Goal: Task Accomplishment & Management: Manage account settings

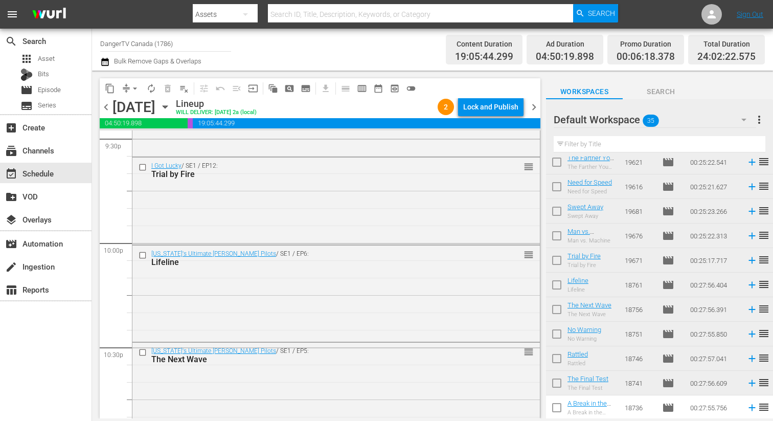
scroll to position [4289, 0]
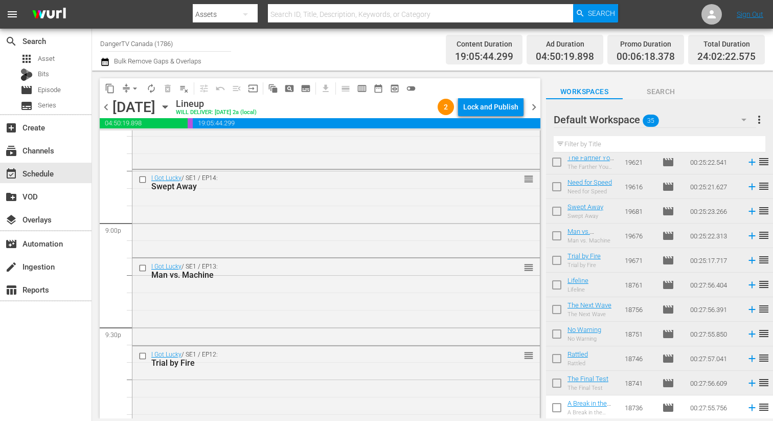
click at [558, 211] on input "checkbox" at bounding box center [556, 212] width 21 height 21
checkbox input "true"
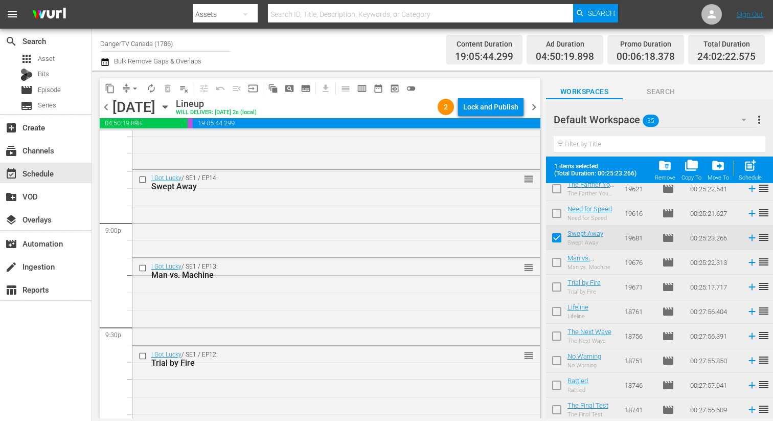
scroll to position [647, 0]
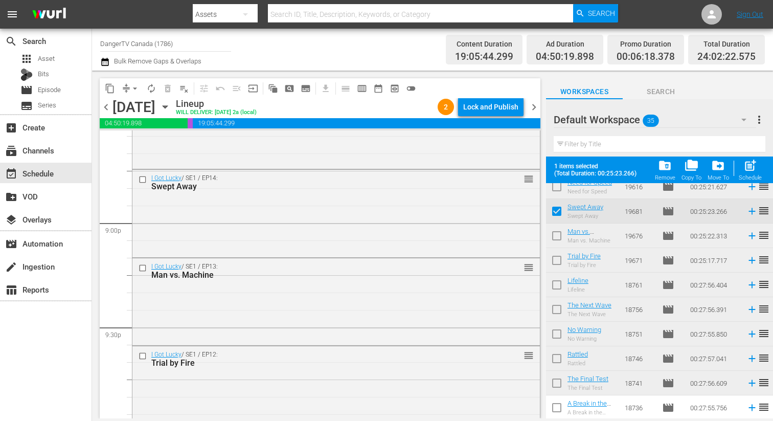
click at [559, 239] on input "checkbox" at bounding box center [556, 237] width 21 height 21
checkbox input "true"
click at [557, 257] on input "checkbox" at bounding box center [556, 262] width 21 height 21
checkbox input "true"
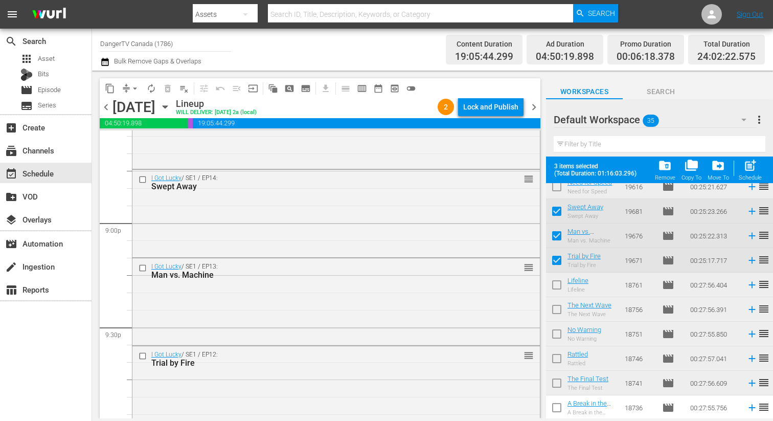
click at [553, 289] on input "checkbox" at bounding box center [556, 286] width 21 height 21
checkbox input "true"
click at [553, 307] on input "checkbox" at bounding box center [556, 311] width 21 height 21
checkbox input "true"
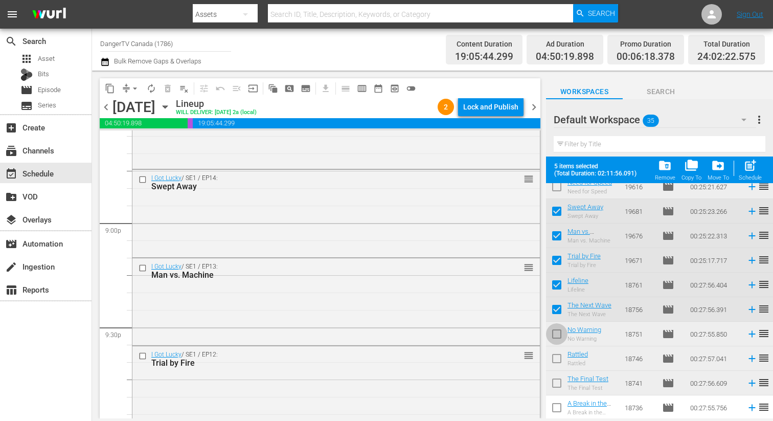
click at [554, 333] on input "checkbox" at bounding box center [556, 335] width 21 height 21
checkbox input "true"
click at [555, 381] on input "checkbox" at bounding box center [556, 384] width 21 height 21
checkbox input "true"
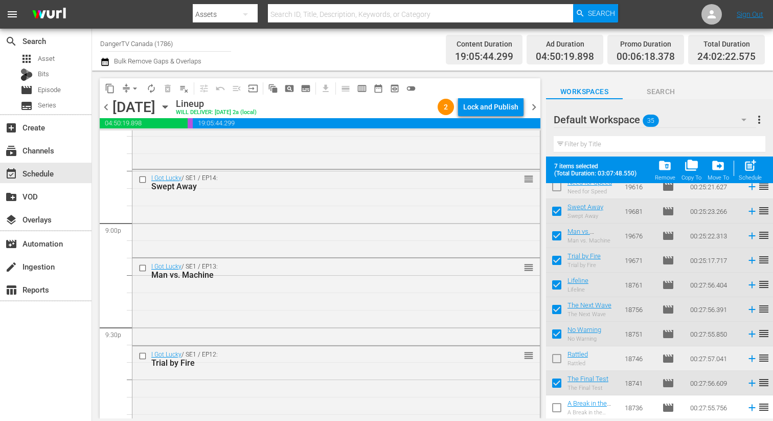
drag, startPoint x: 556, startPoint y: 357, endPoint x: 552, endPoint y: 351, distance: 7.0
click at [556, 357] on input "checkbox" at bounding box center [556, 360] width 21 height 21
checkbox input "true"
click at [493, 109] on div "Lock and Publish" at bounding box center [490, 107] width 55 height 18
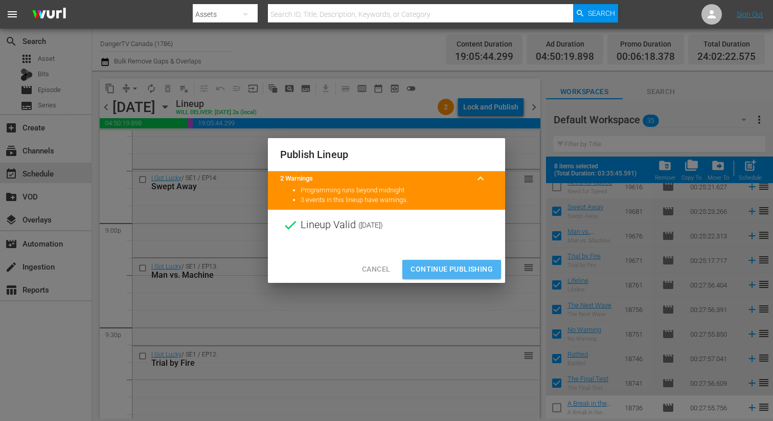
click at [453, 266] on span "Continue Publishing" at bounding box center [452, 269] width 82 height 13
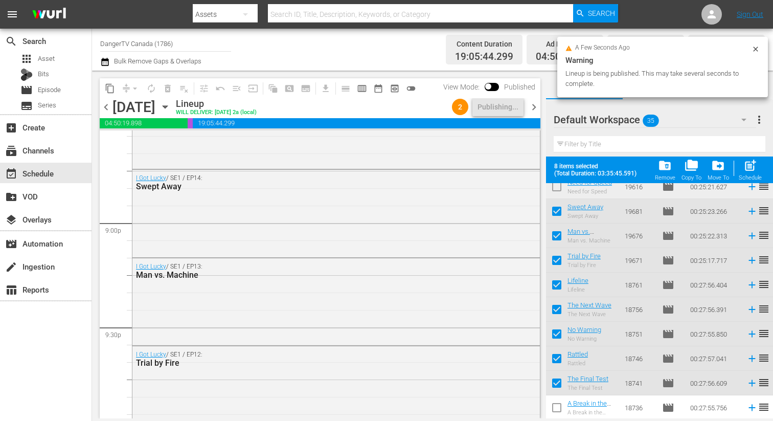
click at [535, 110] on span "chevron_right" at bounding box center [534, 107] width 13 height 13
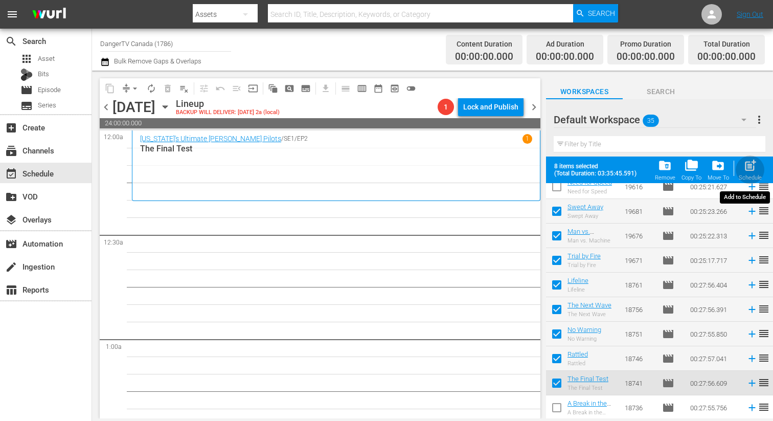
drag, startPoint x: 752, startPoint y: 161, endPoint x: 762, endPoint y: 160, distance: 10.8
click at [752, 161] on span "post_add" at bounding box center [751, 166] width 14 height 14
checkbox input "false"
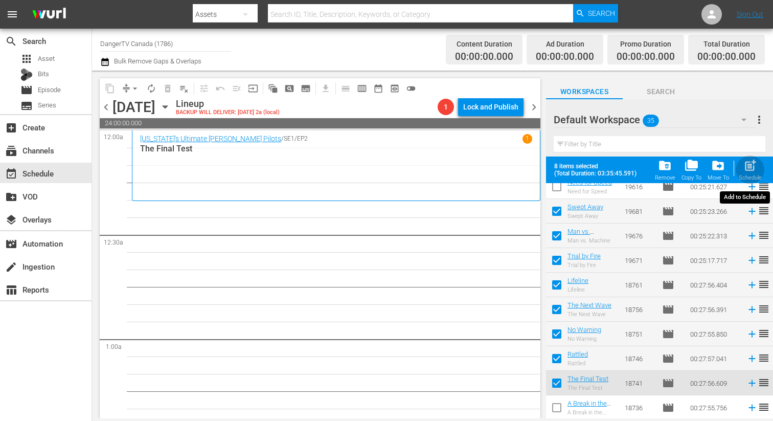
checkbox input "false"
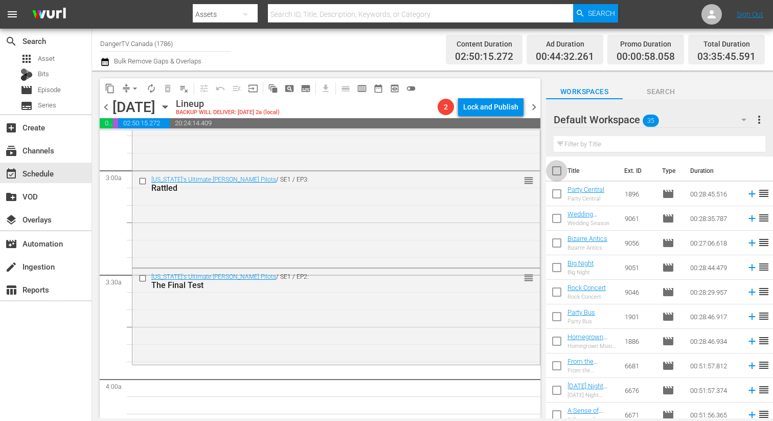
click at [555, 168] on input "checkbox" at bounding box center [556, 172] width 21 height 21
checkbox input "true"
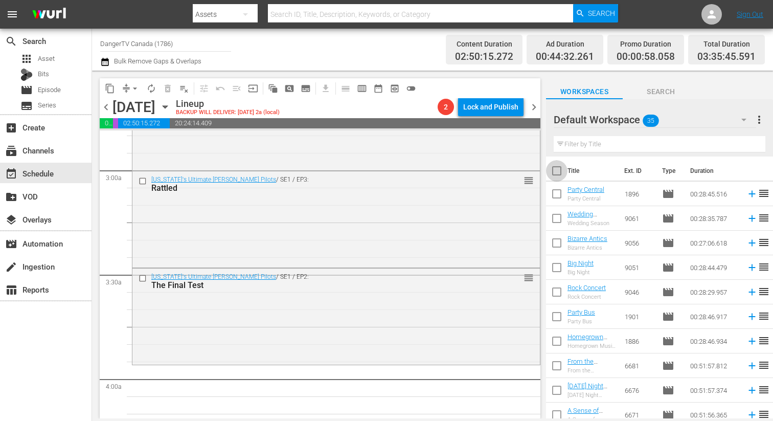
checkbox input "true"
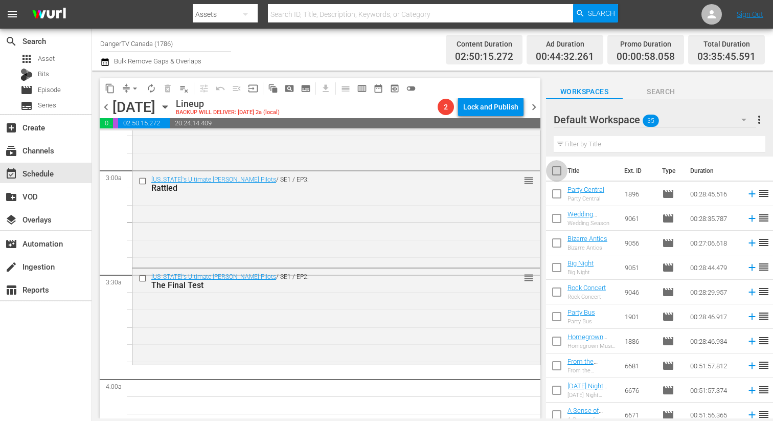
checkbox input "true"
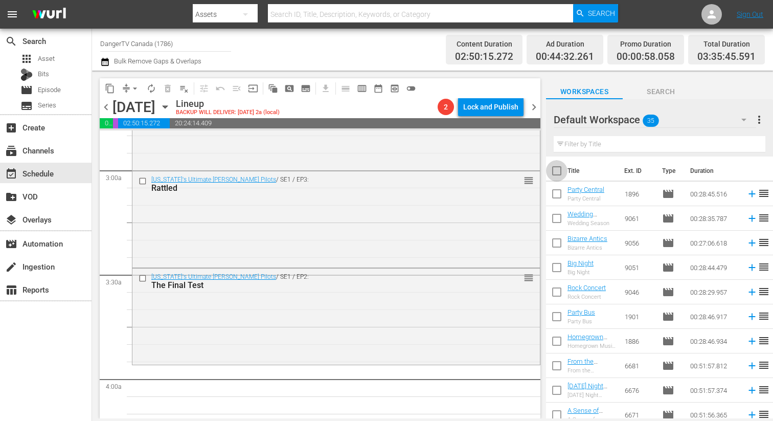
checkbox input "true"
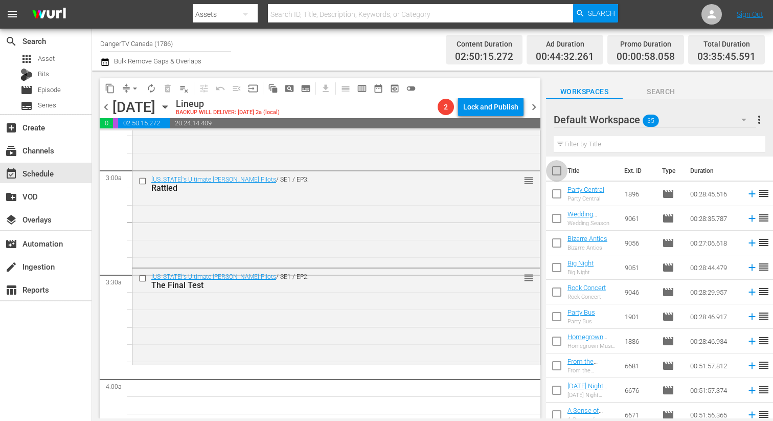
checkbox input "true"
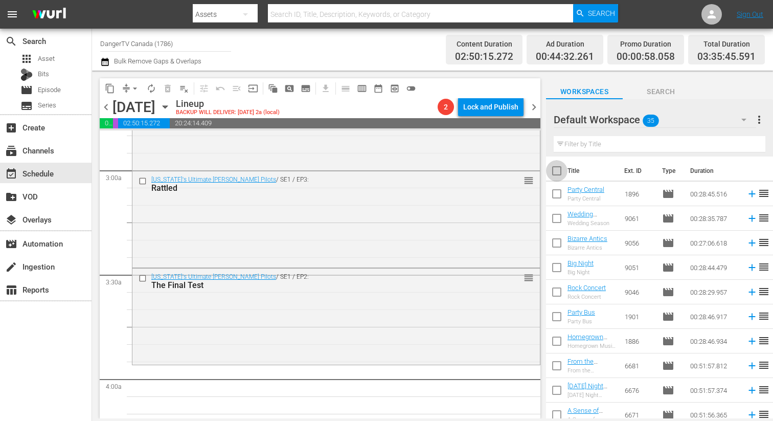
checkbox input "true"
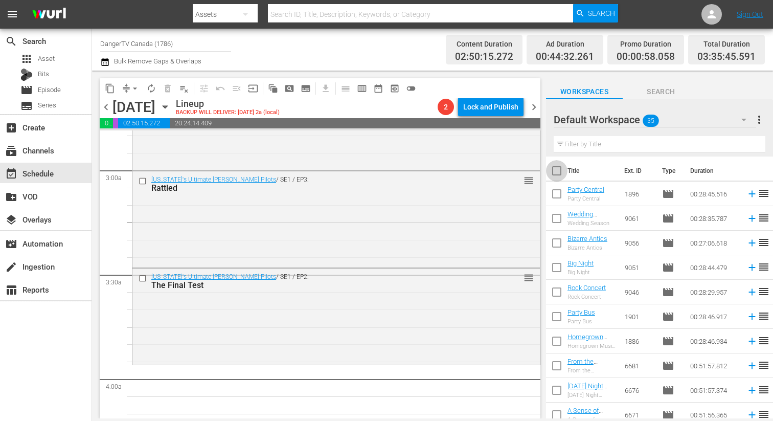
checkbox input "true"
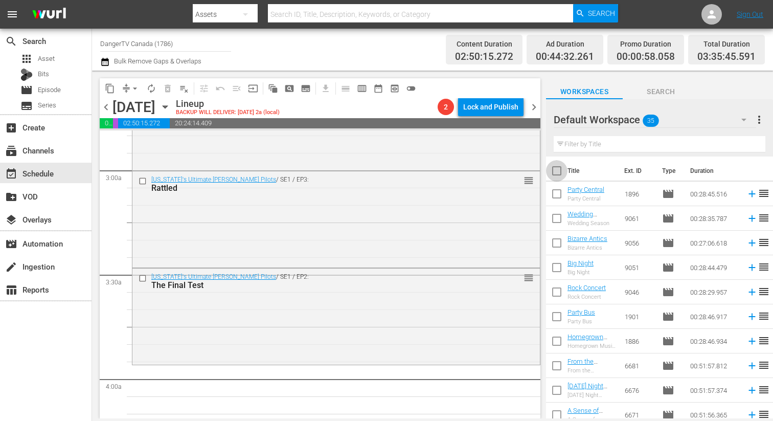
checkbox input "true"
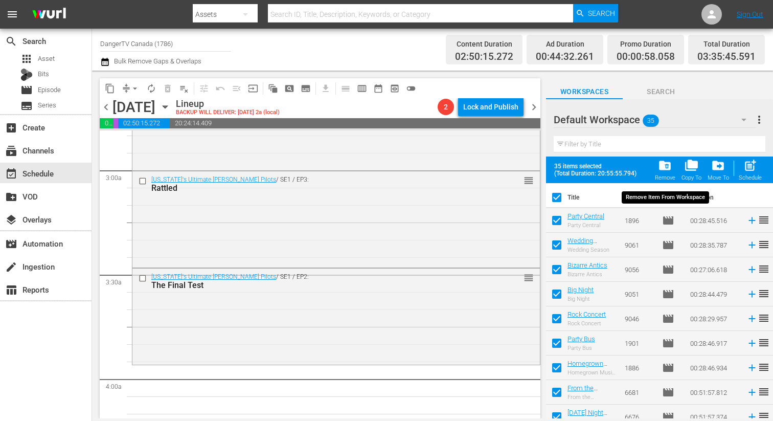
click at [669, 167] on span "folder_delete" at bounding box center [665, 166] width 14 height 14
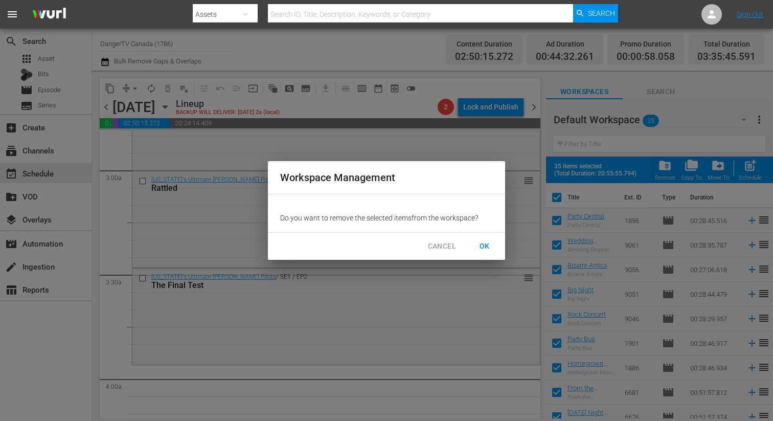
click at [483, 245] on span "OK" at bounding box center [485, 246] width 16 height 13
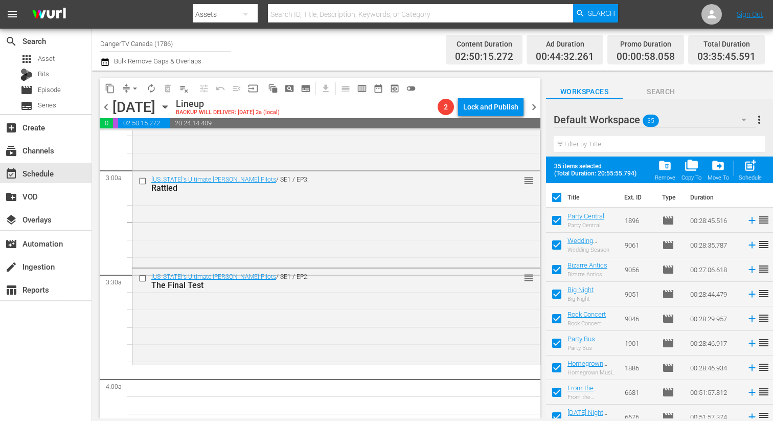
checkbox input "false"
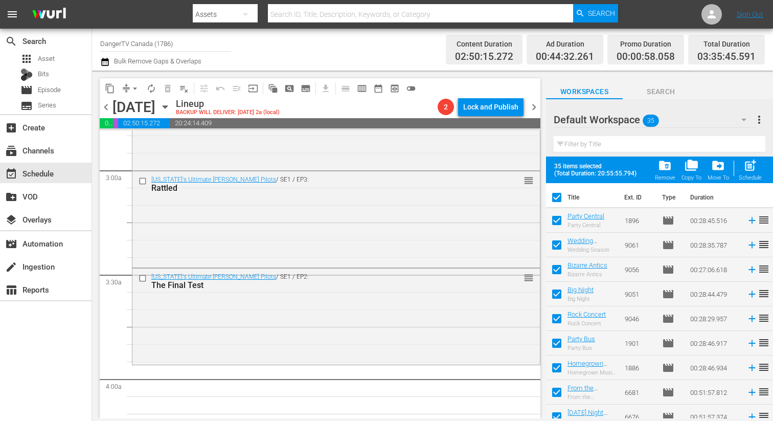
checkbox input "false"
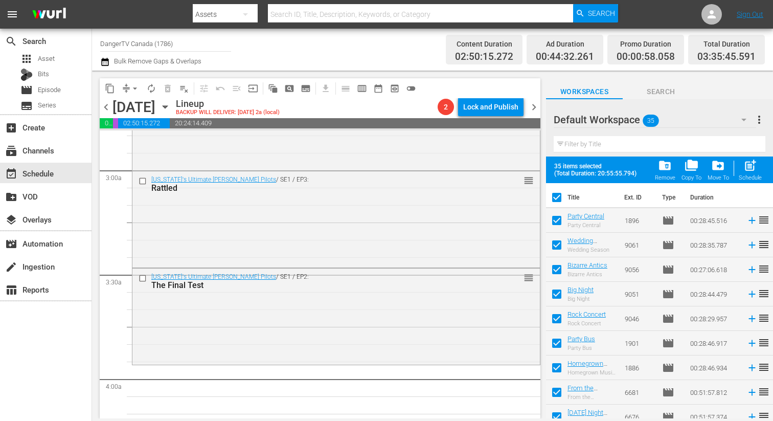
checkbox input "false"
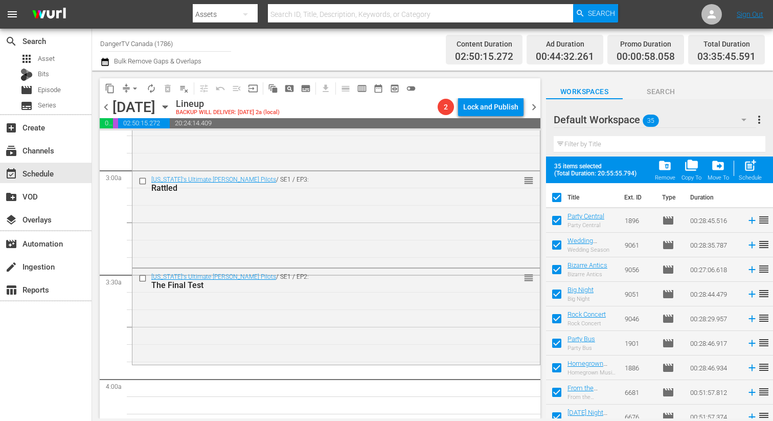
checkbox input "false"
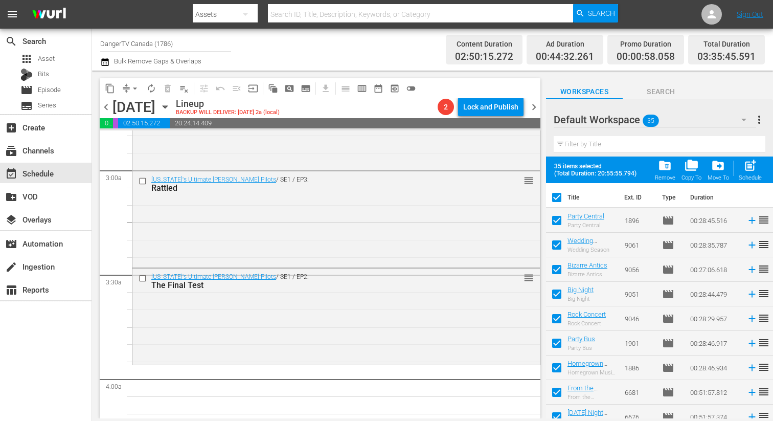
checkbox input "false"
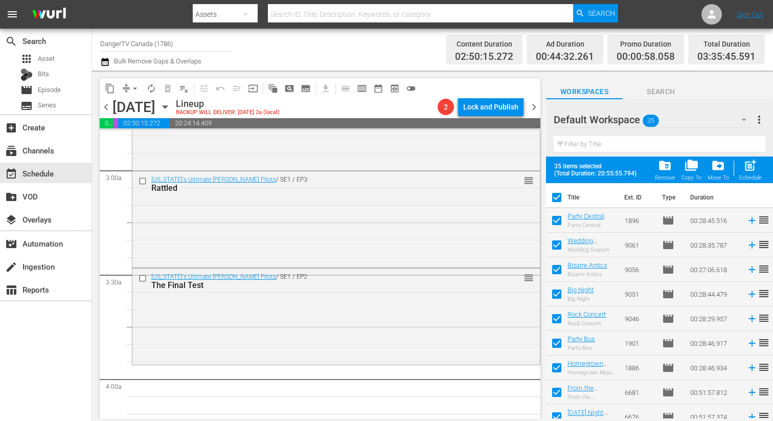
checkbox input "false"
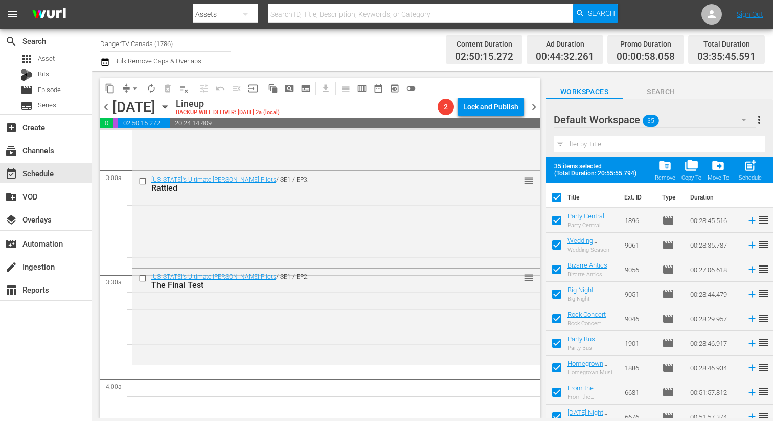
checkbox input "false"
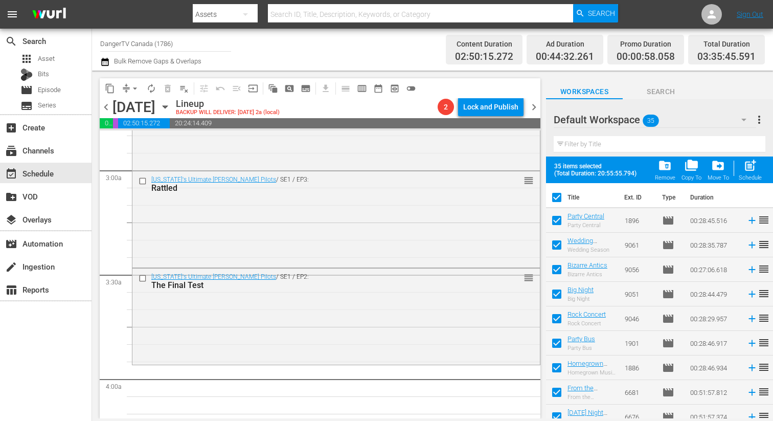
checkbox input "false"
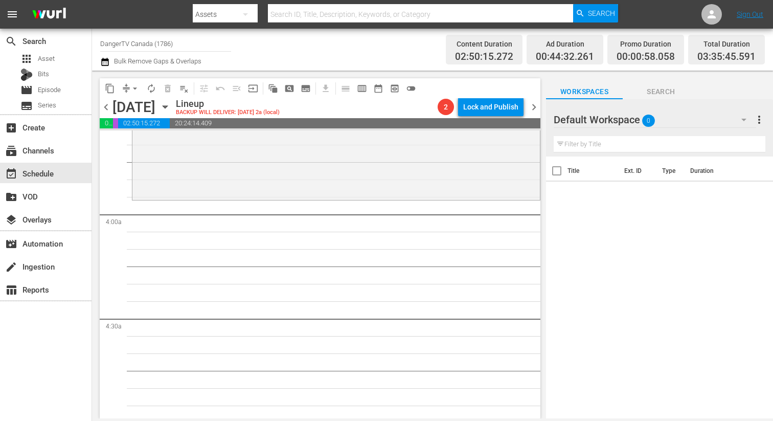
scroll to position [752, 0]
click at [167, 106] on icon "button" at bounding box center [165, 107] width 5 height 3
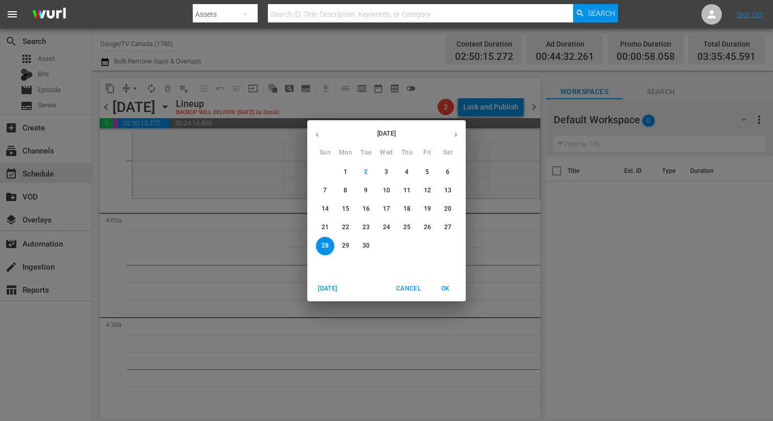
click at [277, 105] on div "September 2025 Sun Mon Tue Wed Thu Fri Sat 31 1 2 3 4 5 6 7 8 9 10 11 12 13 14 …" at bounding box center [386, 210] width 773 height 421
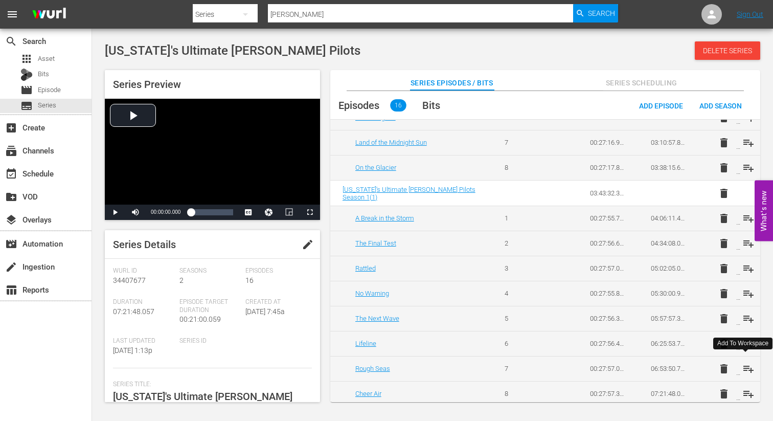
scroll to position [198, 0]
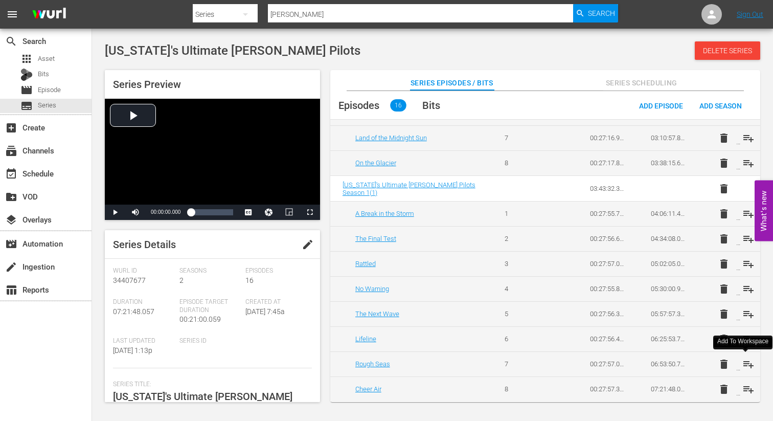
click at [744, 362] on span "playlist_add" at bounding box center [748, 364] width 12 height 12
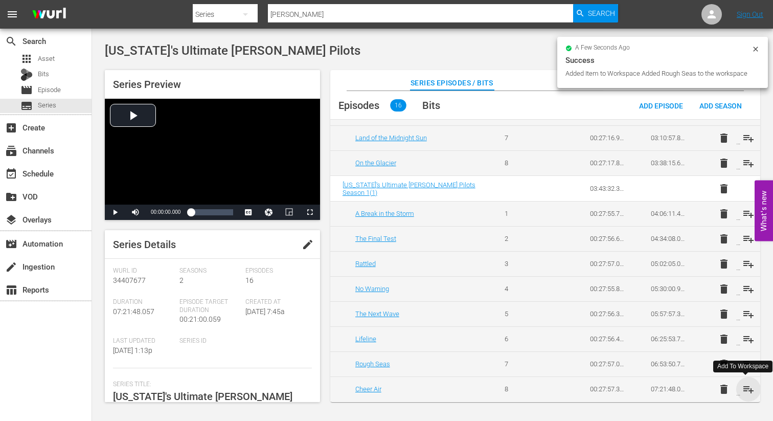
click at [746, 388] on span "playlist_add" at bounding box center [748, 389] width 12 height 12
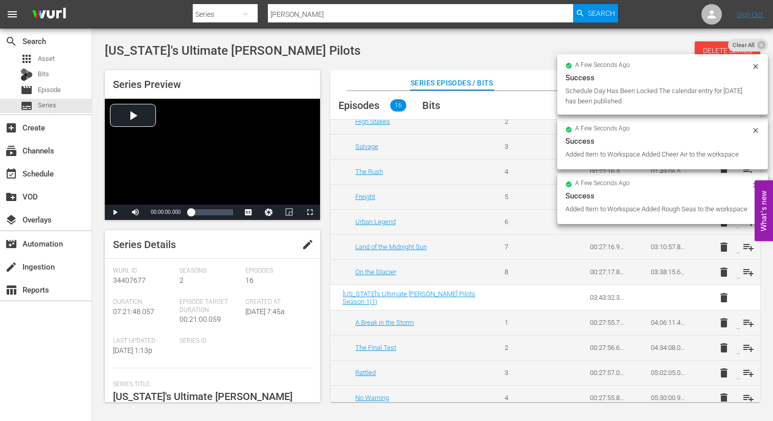
scroll to position [0, 0]
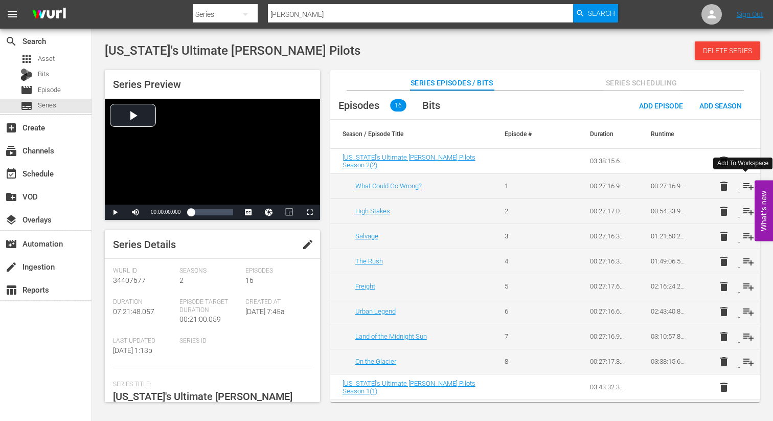
click at [745, 184] on span "playlist_add" at bounding box center [748, 186] width 12 height 12
click at [748, 211] on span "playlist_add" at bounding box center [748, 211] width 12 height 12
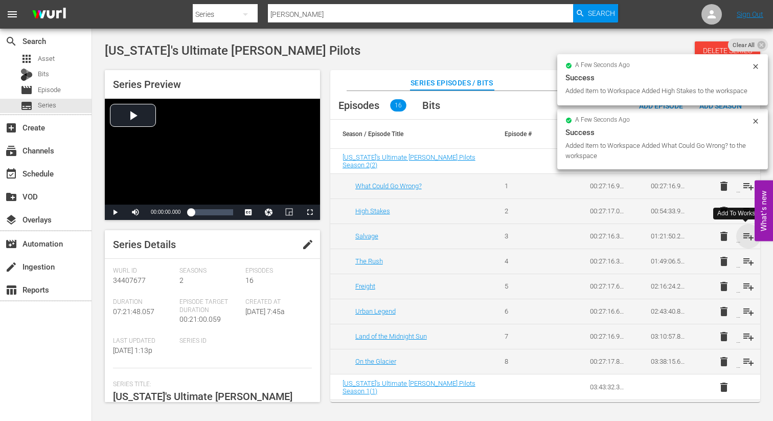
click at [747, 236] on span "playlist_add" at bounding box center [748, 236] width 12 height 12
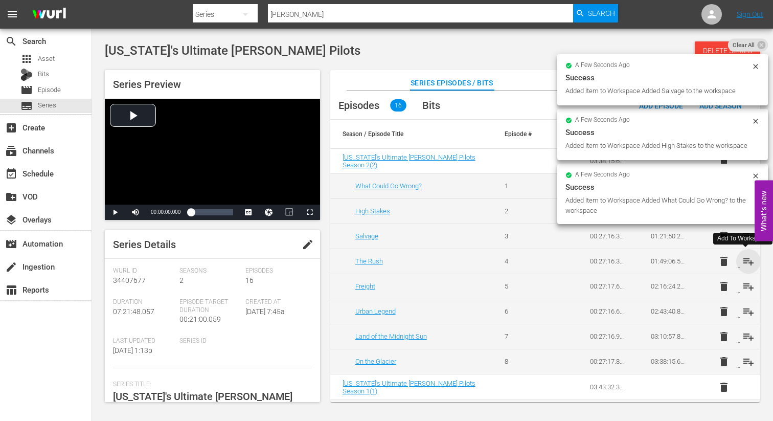
drag, startPoint x: 746, startPoint y: 265, endPoint x: 737, endPoint y: 258, distance: 11.3
click at [746, 265] on span "playlist_add" at bounding box center [748, 261] width 12 height 12
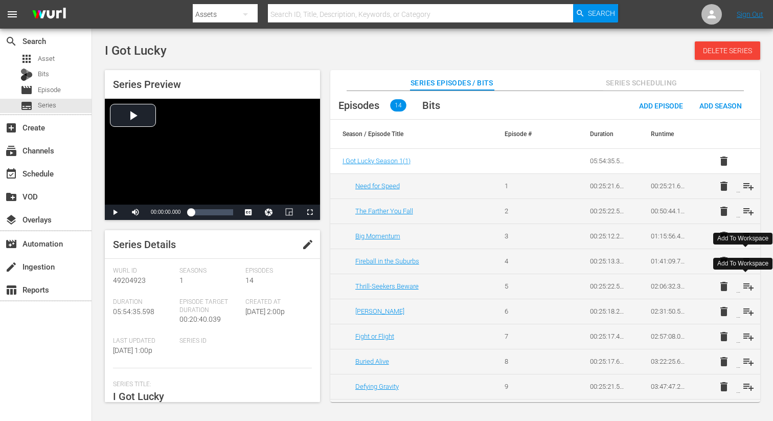
click at [742, 286] on span "playlist_add" at bounding box center [748, 286] width 12 height 12
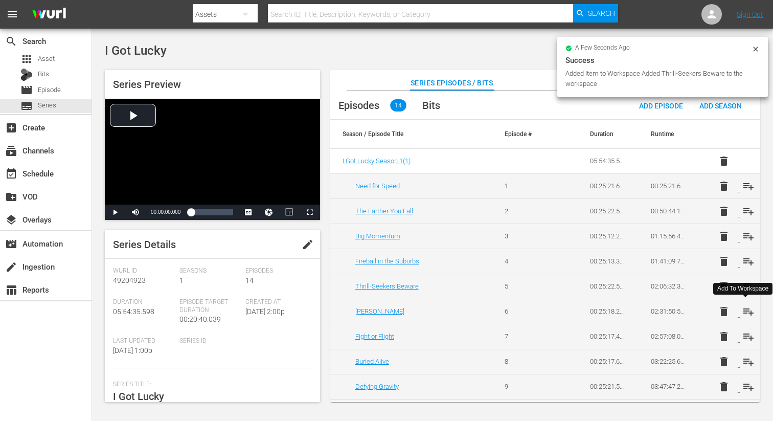
click at [744, 310] on span "playlist_add" at bounding box center [748, 311] width 12 height 12
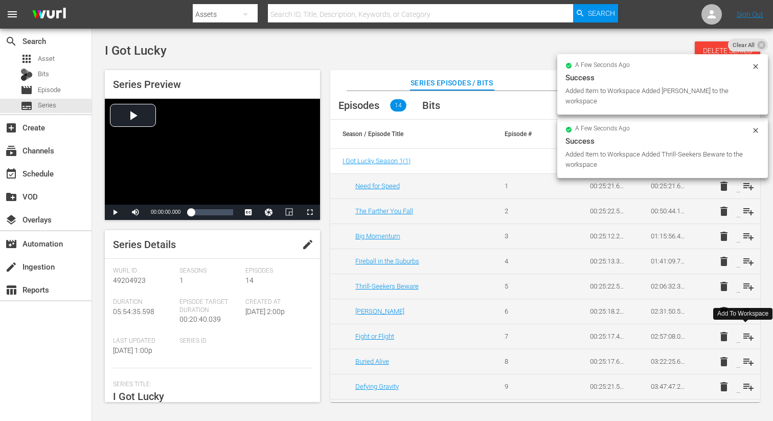
click at [745, 333] on span "playlist_add" at bounding box center [748, 336] width 12 height 12
click at [746, 357] on span "playlist_add" at bounding box center [748, 361] width 12 height 12
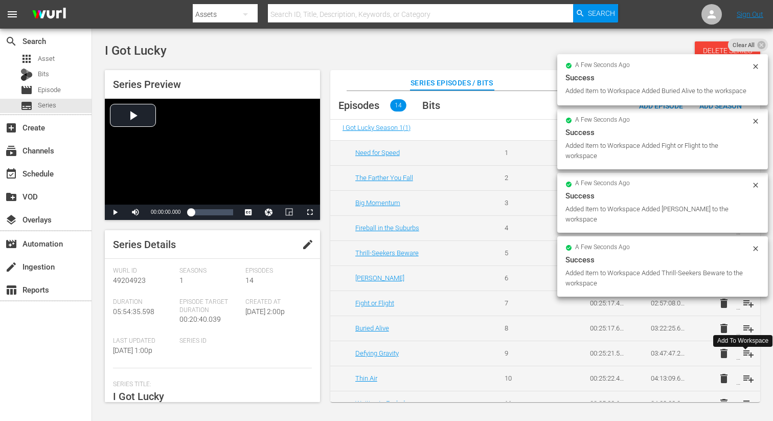
scroll to position [35, 0]
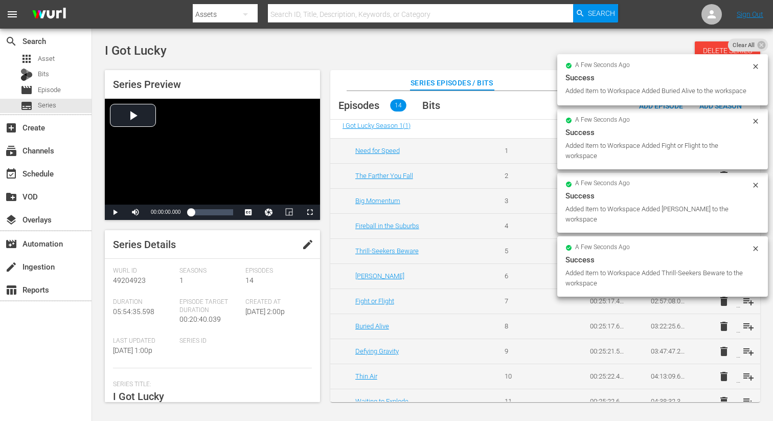
click at [748, 349] on span "playlist_add" at bounding box center [748, 351] width 12 height 12
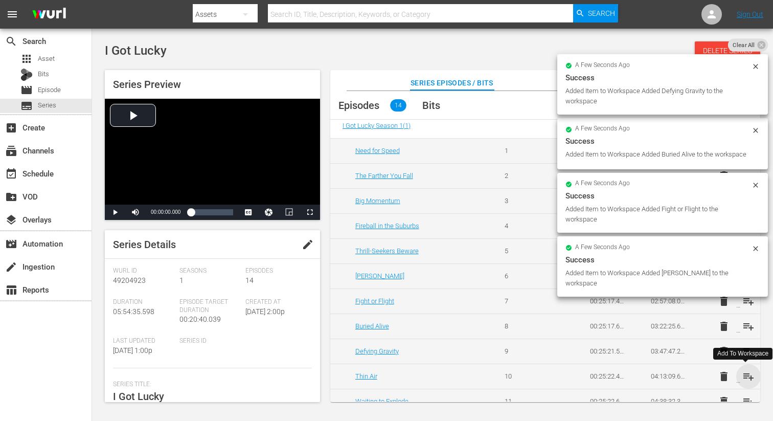
click at [746, 375] on span "playlist_add" at bounding box center [748, 376] width 12 height 12
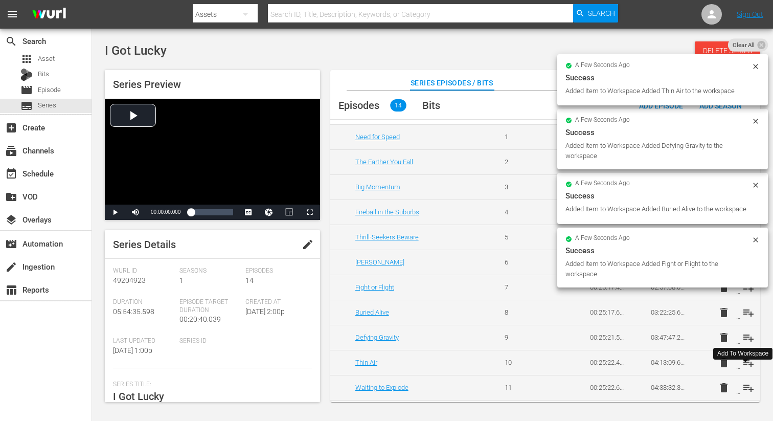
scroll to position [53, 0]
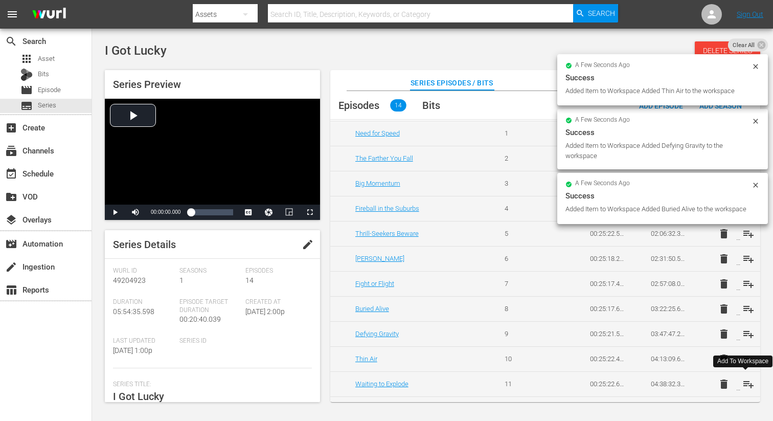
click at [746, 383] on span "playlist_add" at bounding box center [748, 384] width 12 height 12
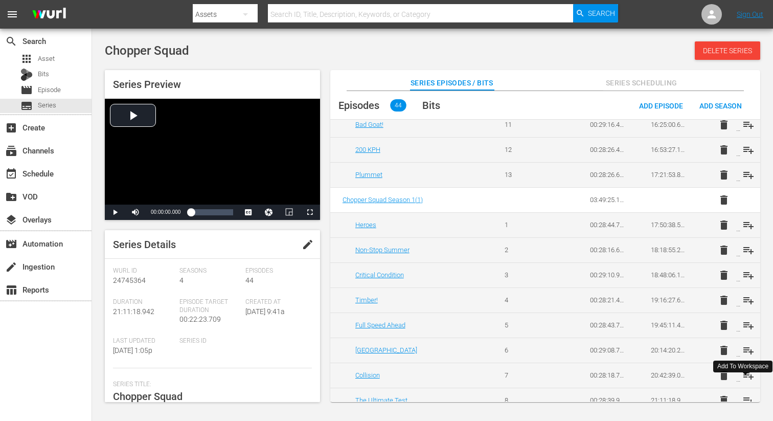
scroll to position [950, 0]
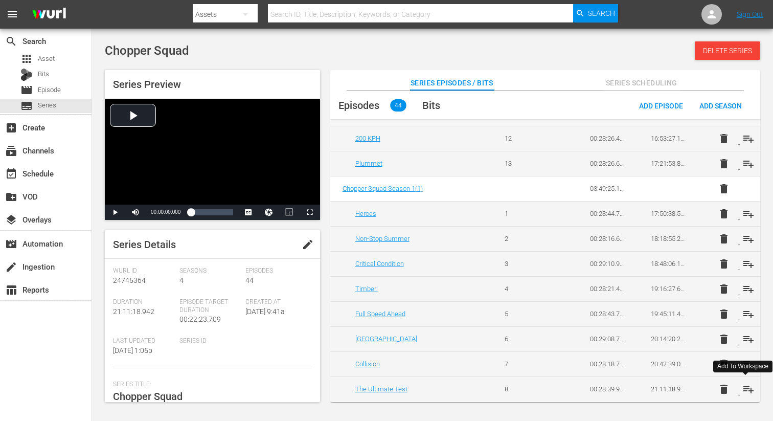
click at [739, 363] on div "Add To Workspace" at bounding box center [742, 366] width 51 height 9
click at [742, 363] on span "playlist_add" at bounding box center [748, 364] width 12 height 12
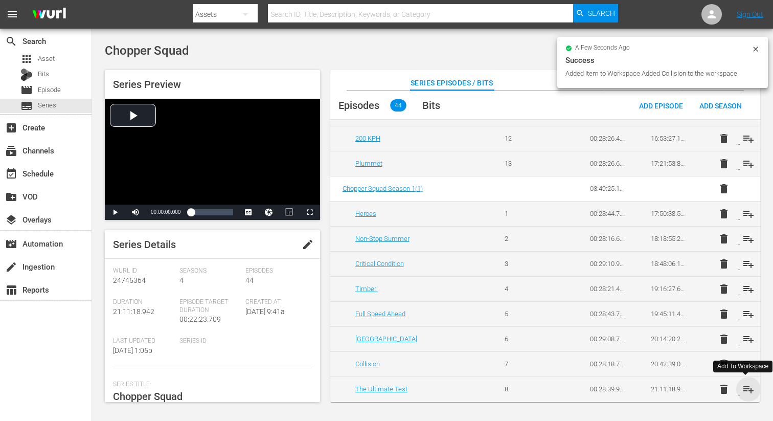
drag, startPoint x: 744, startPoint y: 388, endPoint x: 745, endPoint y: 370, distance: 18.4
click at [744, 388] on span "playlist_add" at bounding box center [748, 389] width 12 height 12
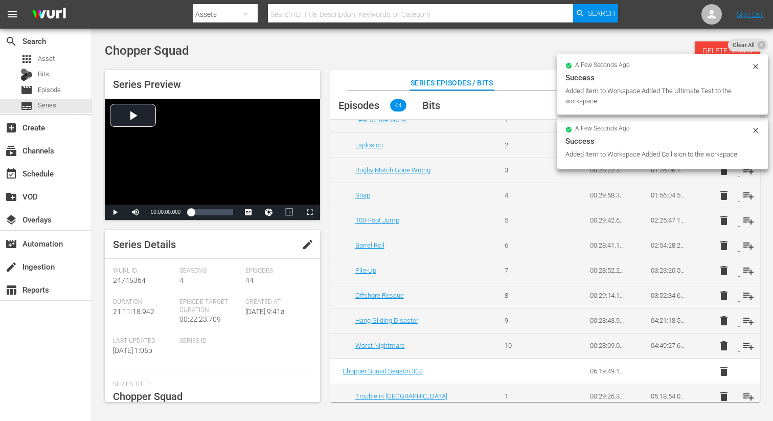
scroll to position [0, 0]
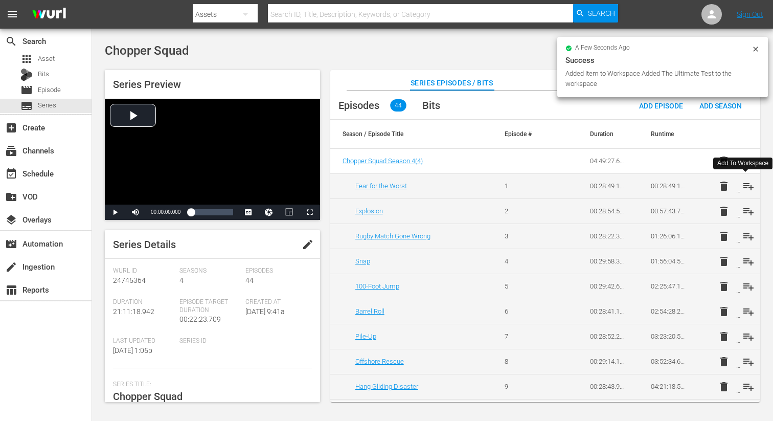
click at [747, 186] on span "playlist_add" at bounding box center [748, 186] width 12 height 12
click at [745, 209] on span "playlist_add" at bounding box center [748, 211] width 12 height 12
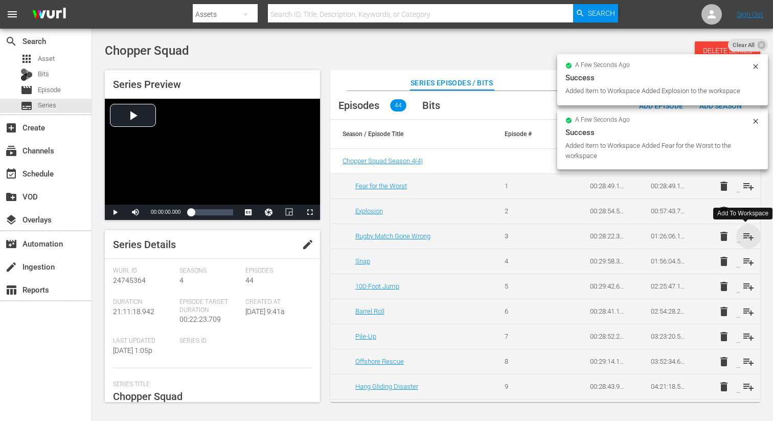
click at [747, 236] on span "playlist_add" at bounding box center [748, 236] width 12 height 12
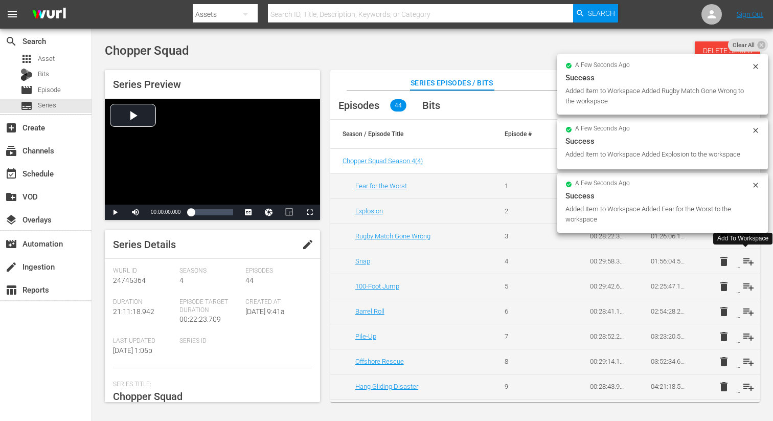
click at [746, 261] on span "playlist_add" at bounding box center [748, 261] width 12 height 12
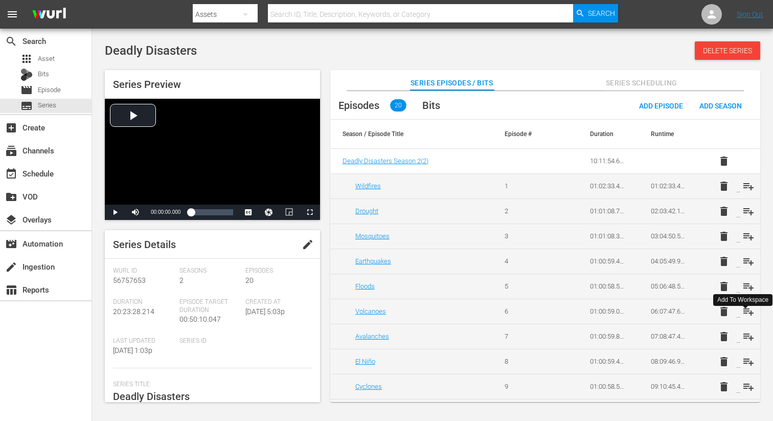
scroll to position [165, 0]
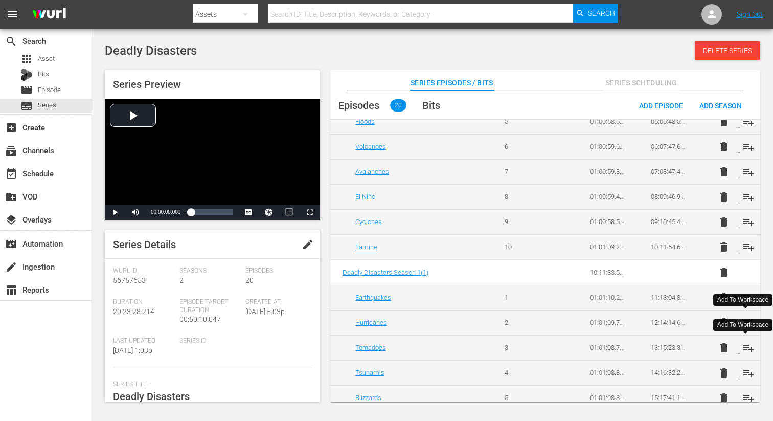
click at [746, 348] on span "playlist_add" at bounding box center [748, 348] width 12 height 12
click at [745, 371] on span "playlist_add" at bounding box center [748, 373] width 12 height 12
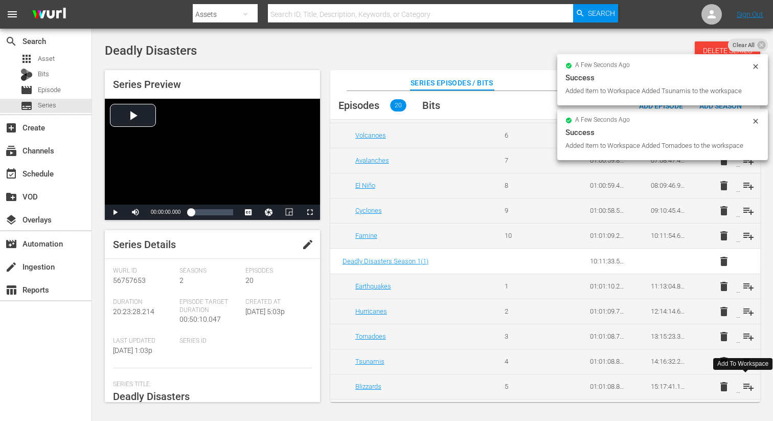
click at [743, 389] on span "playlist_add" at bounding box center [748, 386] width 12 height 12
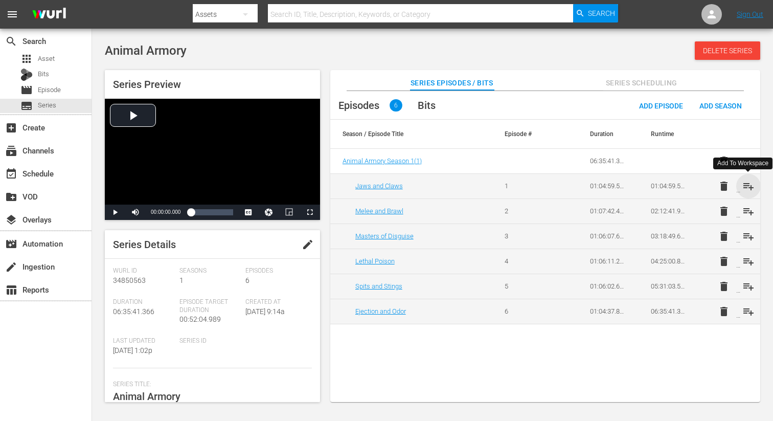
click at [749, 182] on span "playlist_add" at bounding box center [748, 186] width 12 height 12
click at [751, 210] on span "playlist_add" at bounding box center [748, 211] width 12 height 12
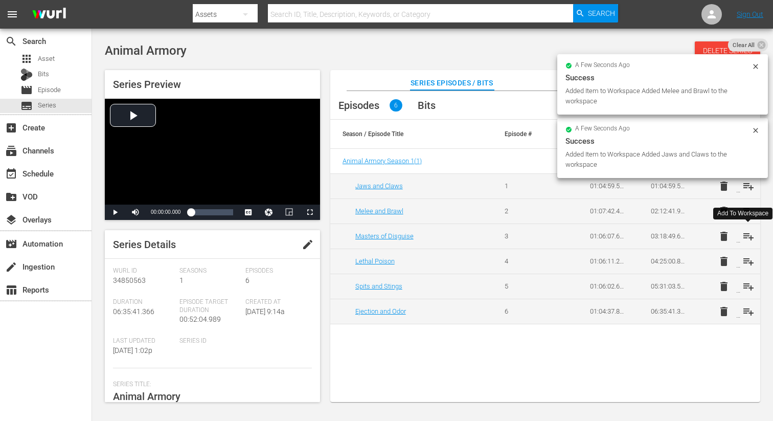
click at [748, 234] on span "playlist_add" at bounding box center [748, 236] width 12 height 12
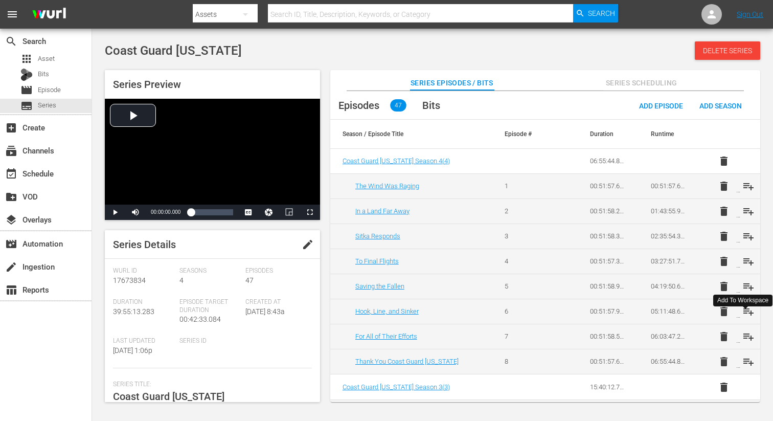
scroll to position [615, 0]
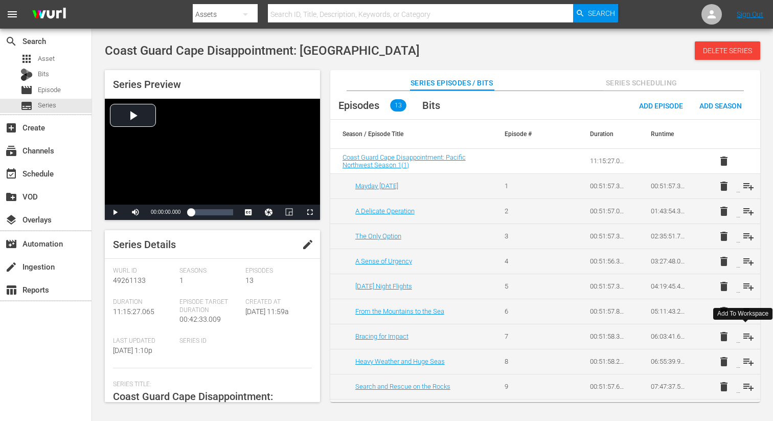
click at [746, 335] on span "playlist_add" at bounding box center [748, 336] width 12 height 12
drag, startPoint x: 750, startPoint y: 359, endPoint x: 748, endPoint y: 372, distance: 12.9
click at [750, 359] on span "playlist_add" at bounding box center [748, 361] width 12 height 12
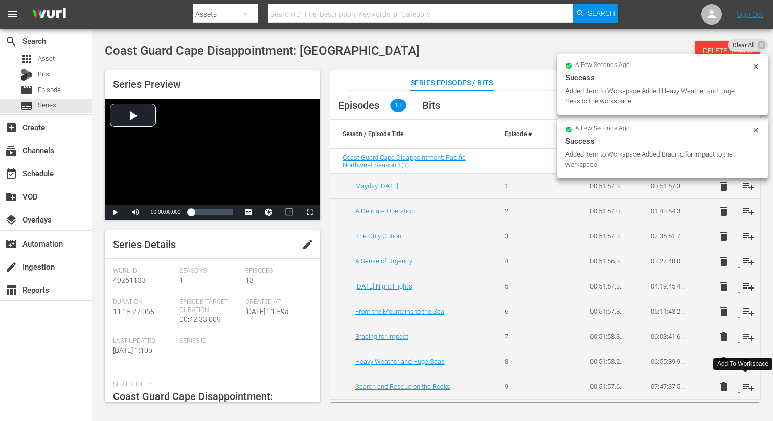
click at [744, 381] on span "playlist_add" at bounding box center [748, 386] width 12 height 12
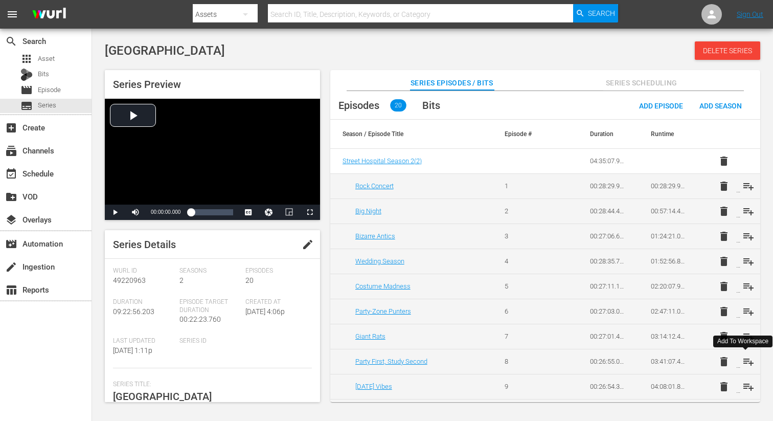
scroll to position [299, 0]
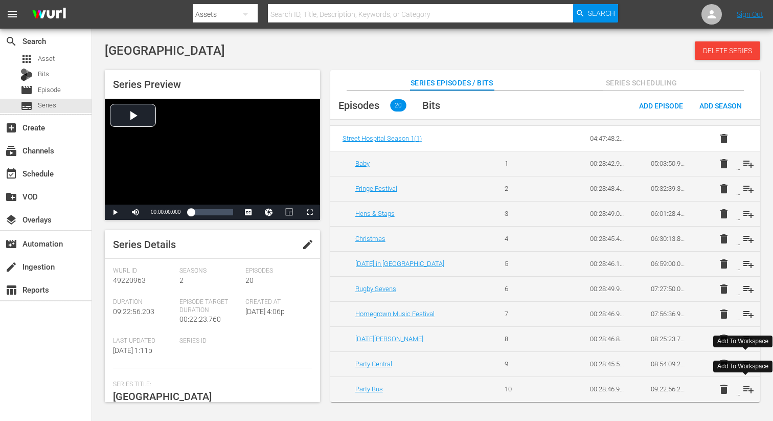
click at [744, 388] on span "playlist_add" at bounding box center [748, 389] width 12 height 12
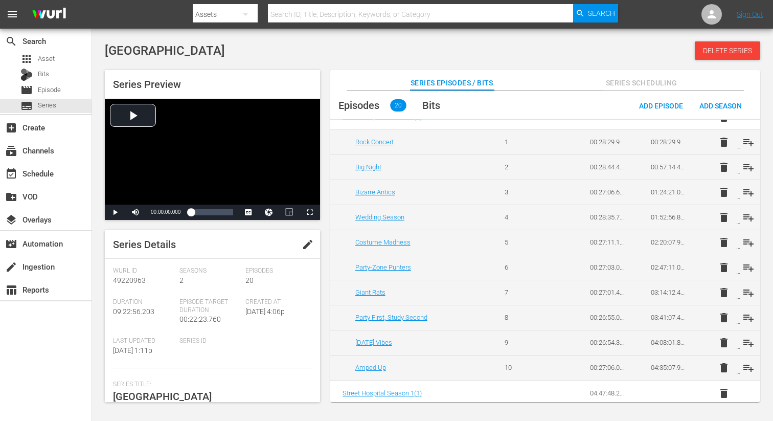
scroll to position [0, 0]
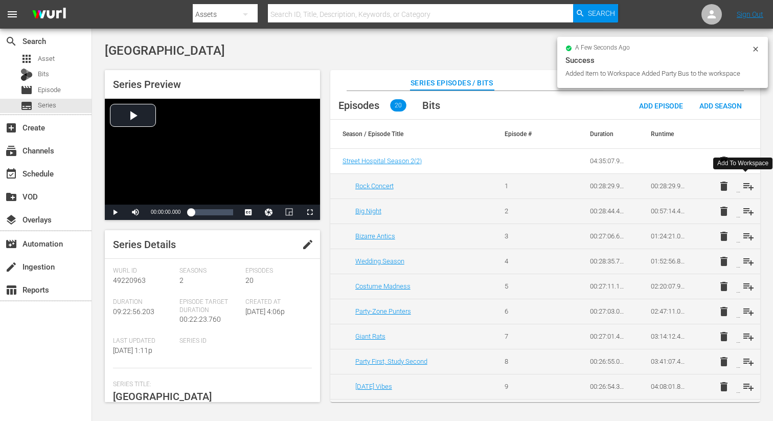
click at [746, 181] on span "playlist_add" at bounding box center [748, 186] width 12 height 12
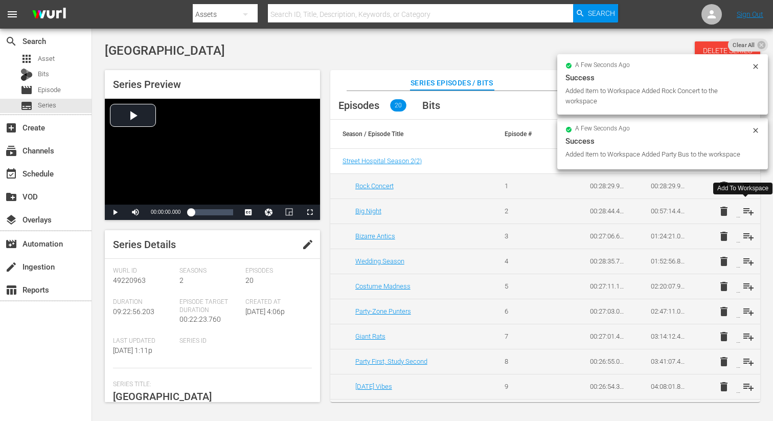
click at [742, 210] on span "playlist_add" at bounding box center [748, 211] width 12 height 12
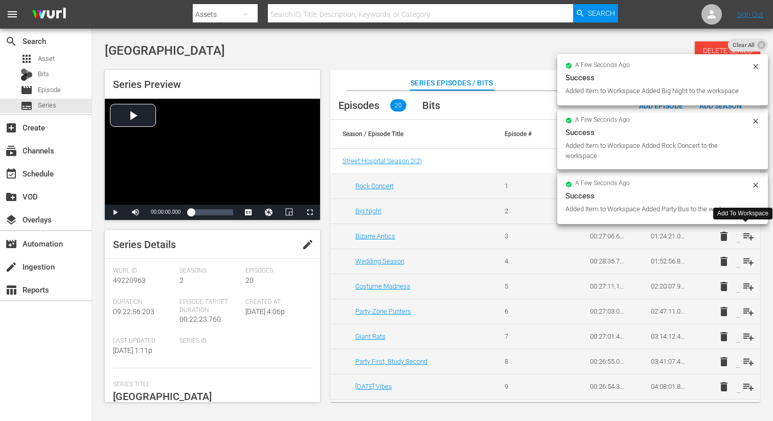
click at [743, 239] on span "playlist_add" at bounding box center [748, 236] width 12 height 12
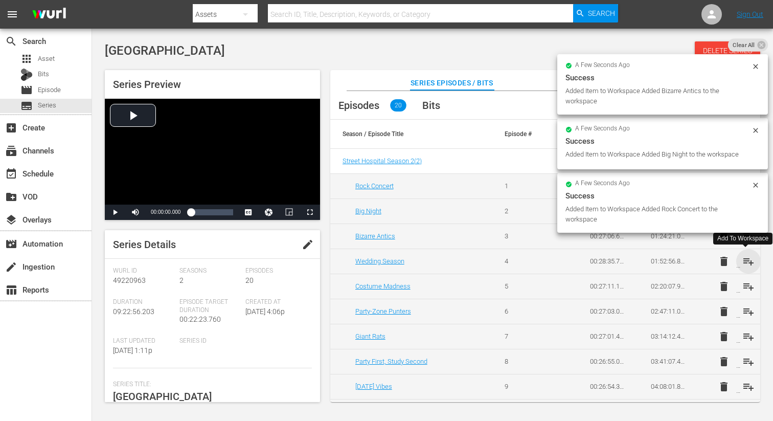
click at [746, 263] on span "playlist_add" at bounding box center [748, 261] width 12 height 12
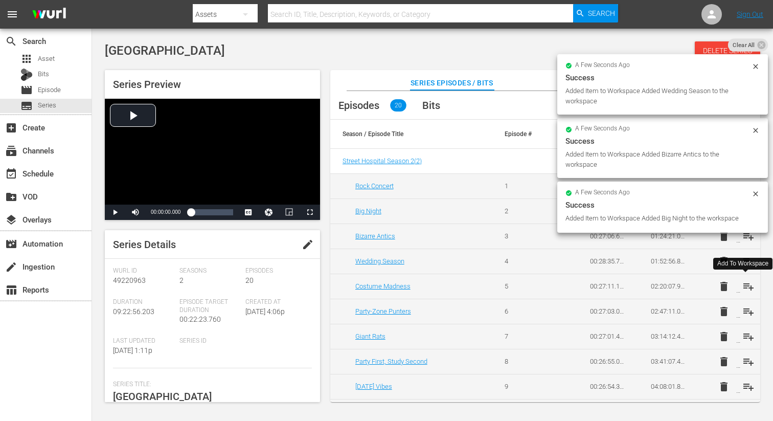
click at [745, 284] on span "playlist_add" at bounding box center [748, 286] width 12 height 12
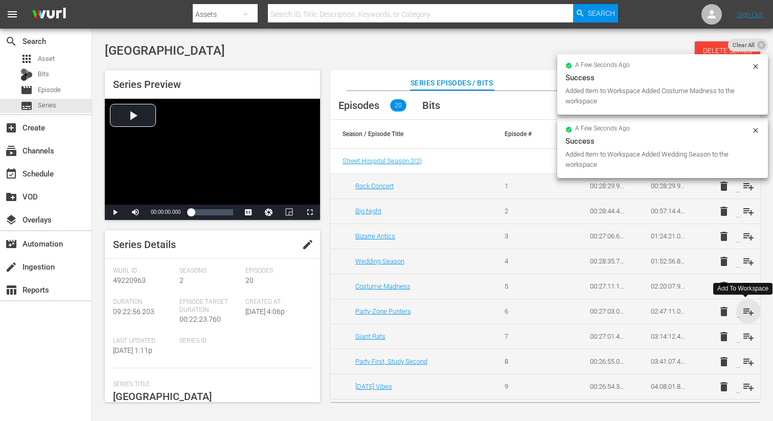
click at [745, 312] on span "playlist_add" at bounding box center [748, 311] width 12 height 12
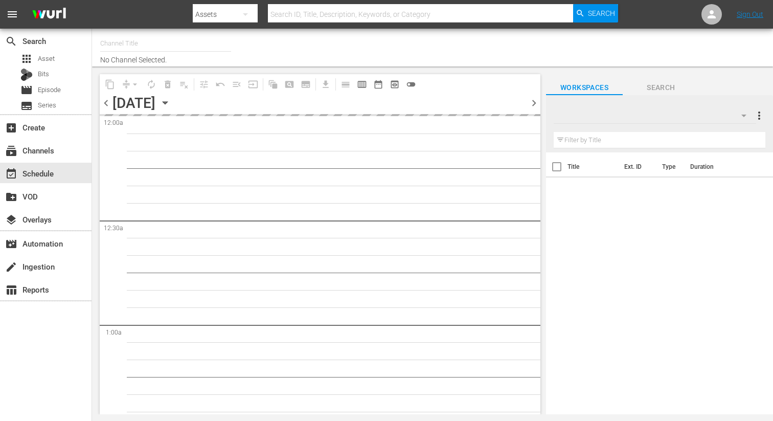
type input "DangerTV Canada (1786)"
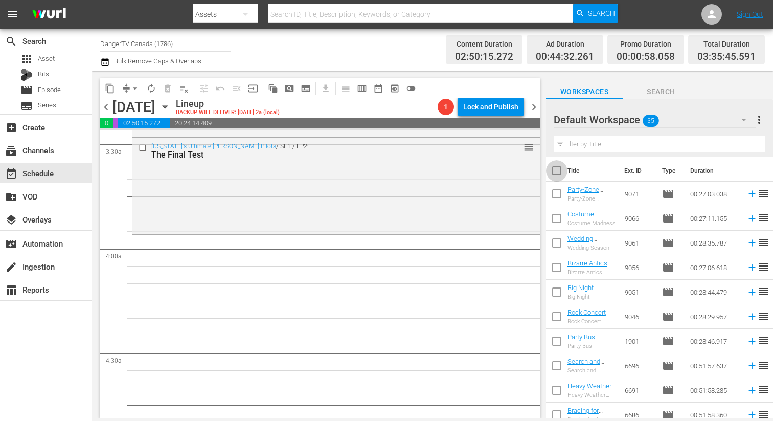
click at [554, 170] on input "checkbox" at bounding box center [556, 172] width 21 height 21
checkbox input "true"
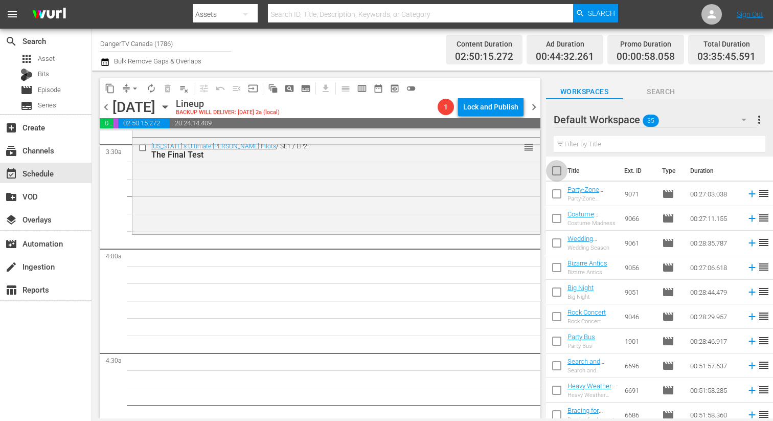
checkbox input "true"
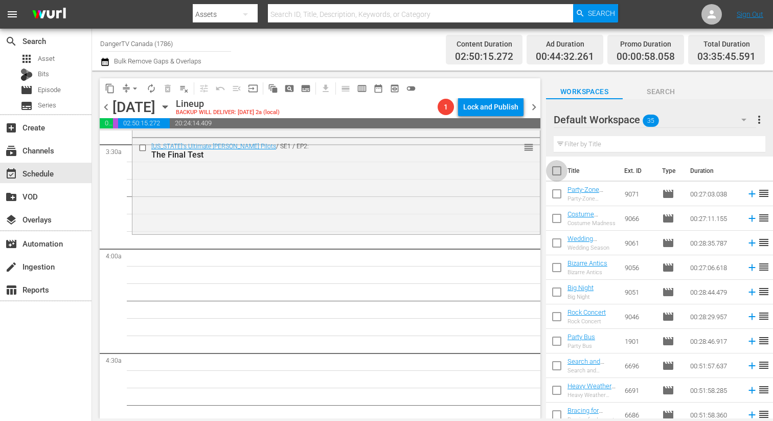
checkbox input "true"
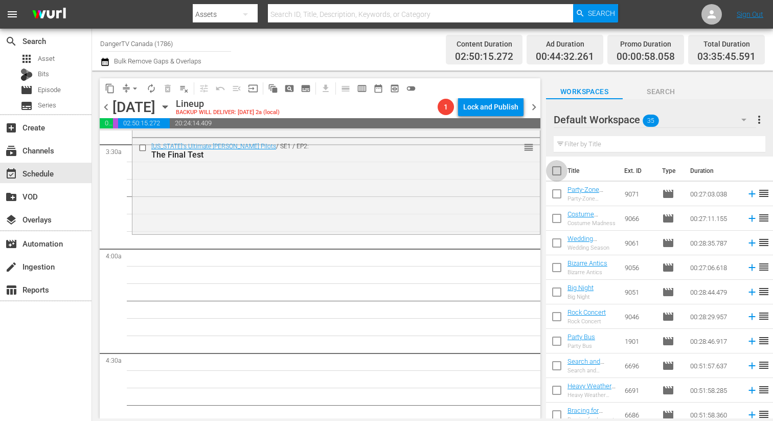
checkbox input "true"
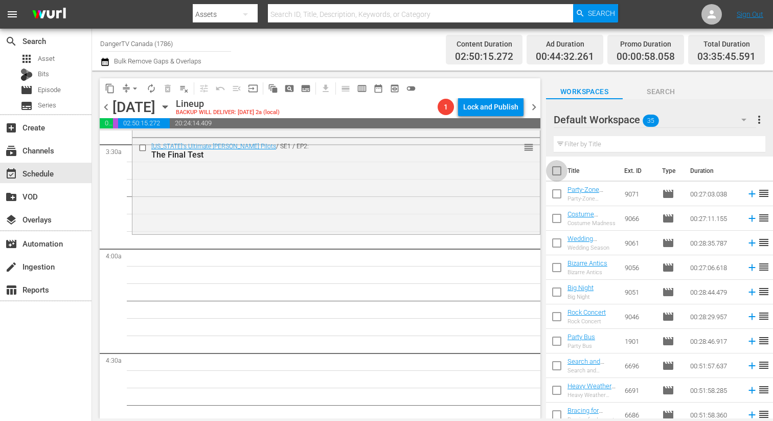
checkbox input "true"
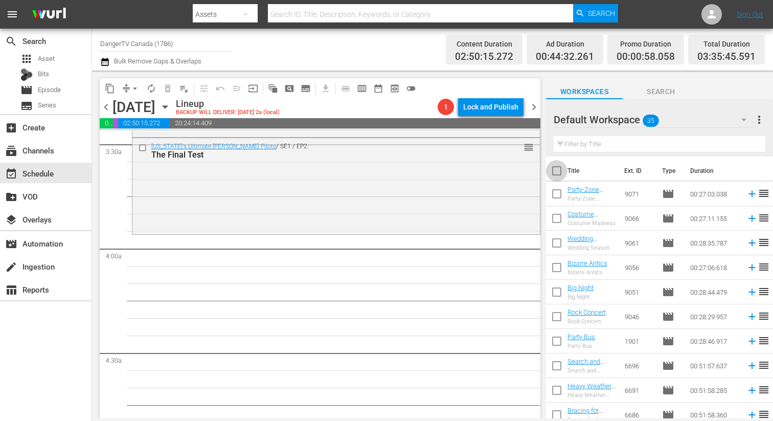
checkbox input "true"
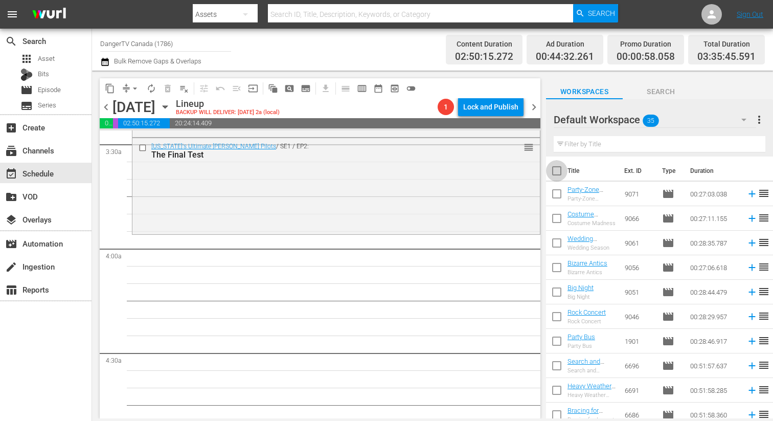
checkbox input "true"
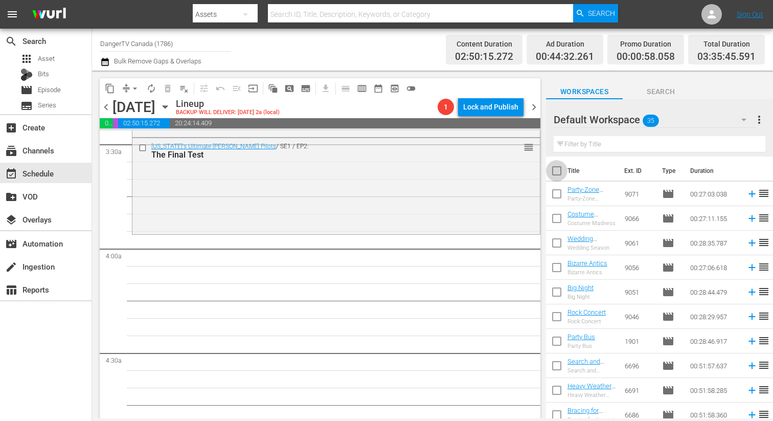
checkbox input "true"
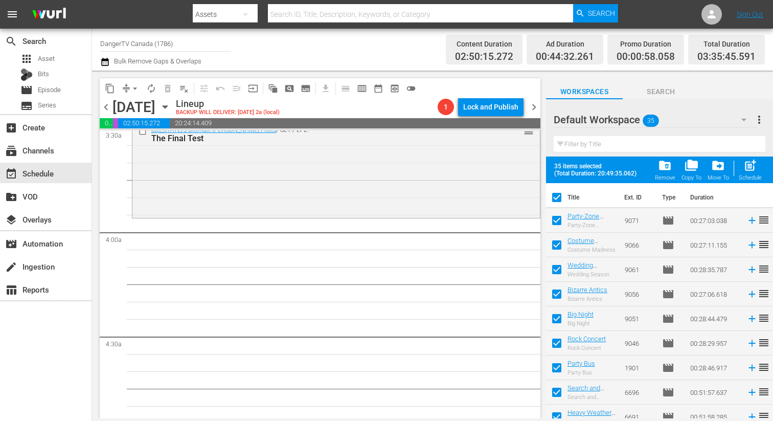
scroll to position [734, 0]
click at [748, 163] on span "post_add" at bounding box center [751, 166] width 14 height 14
checkbox input "false"
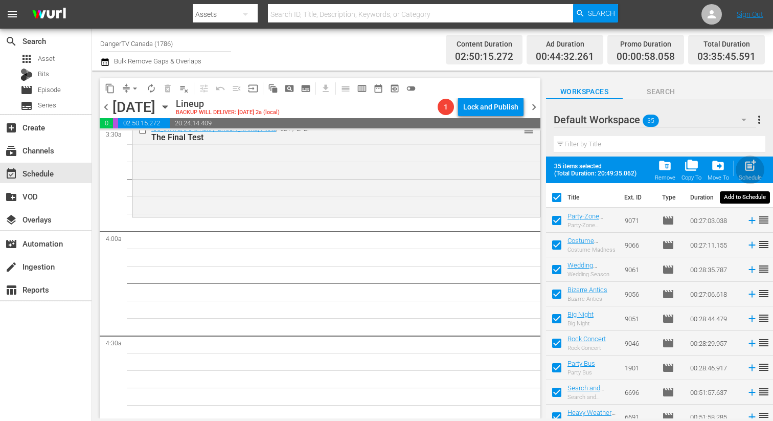
checkbox input "false"
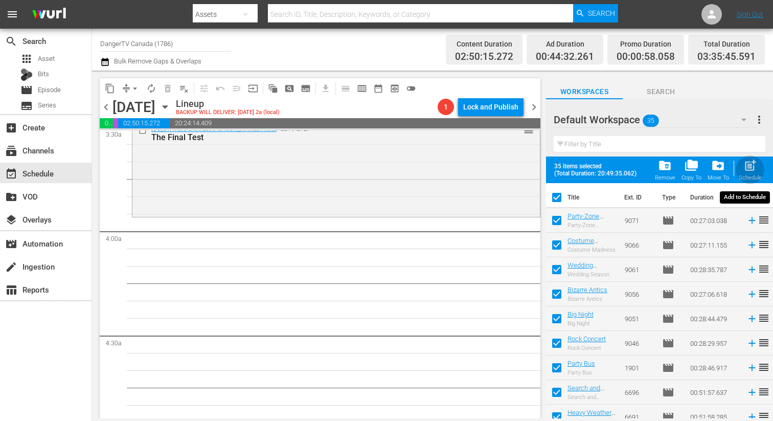
checkbox input "false"
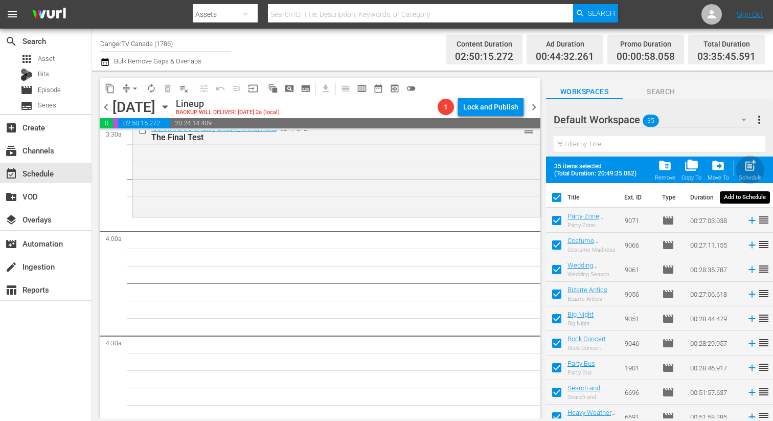
checkbox input "false"
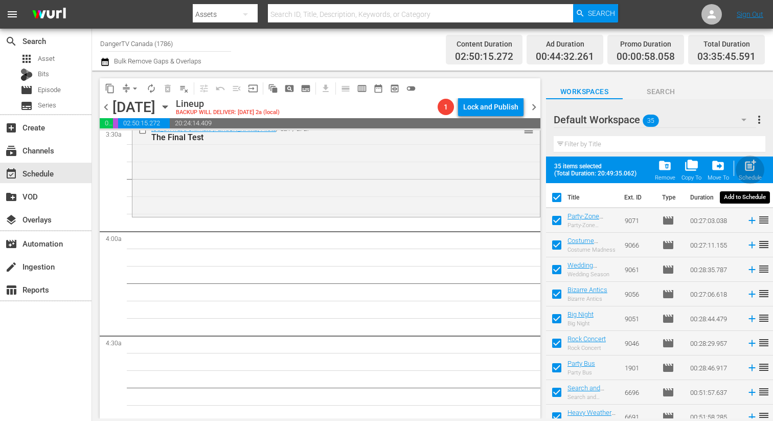
checkbox input "false"
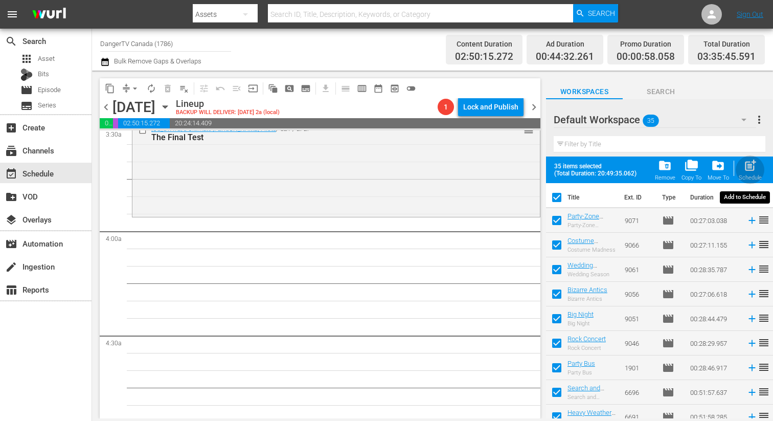
checkbox input "false"
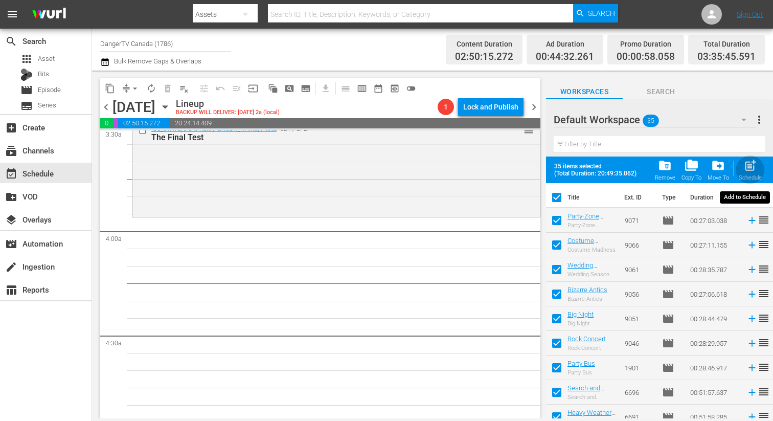
checkbox input "false"
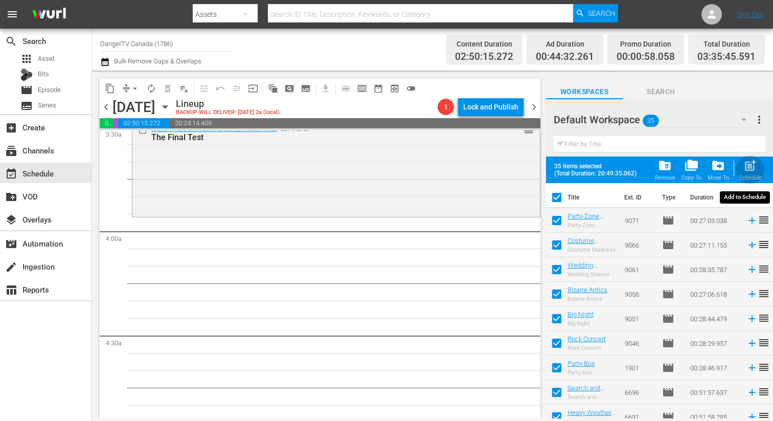
checkbox input "false"
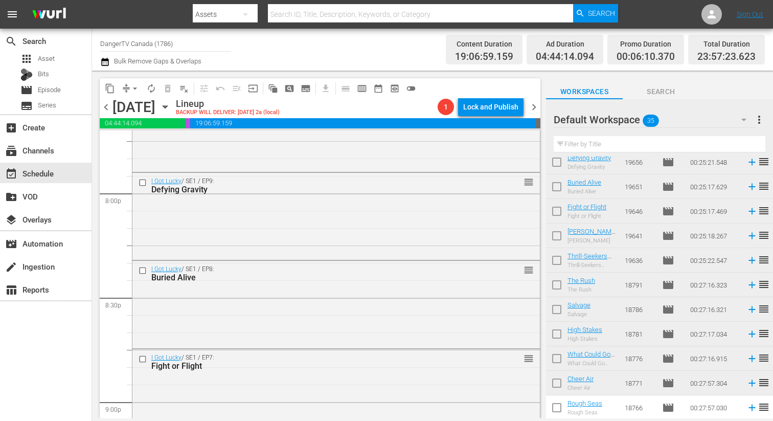
scroll to position [4076, 0]
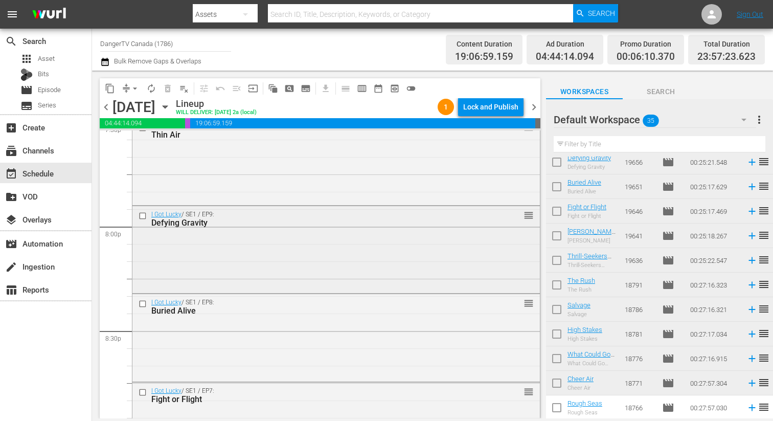
click at [391, 250] on div "I Got Lucky / SE1 / EP9: Defying Gravity reorder" at bounding box center [336, 248] width 408 height 85
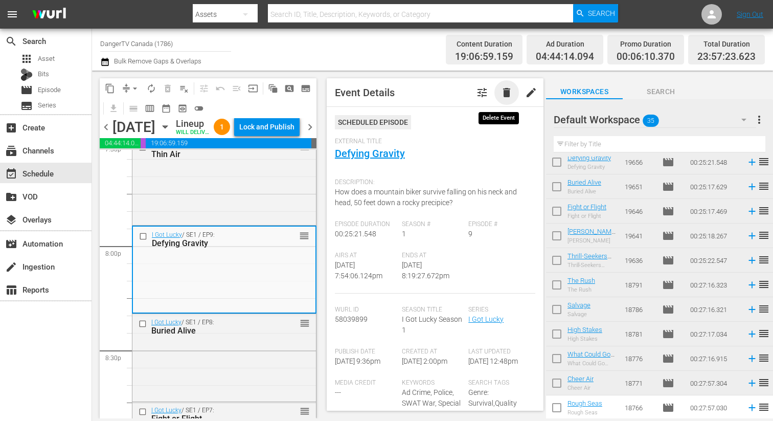
click at [501, 90] on span "delete" at bounding box center [507, 92] width 12 height 12
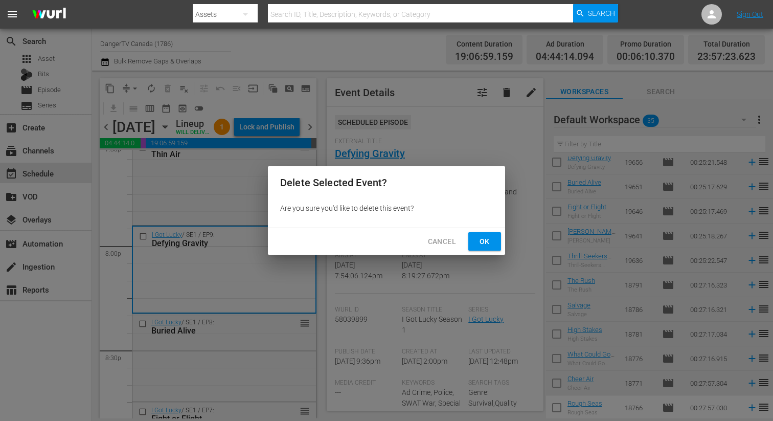
click at [489, 234] on button "Ok" at bounding box center [484, 241] width 33 height 19
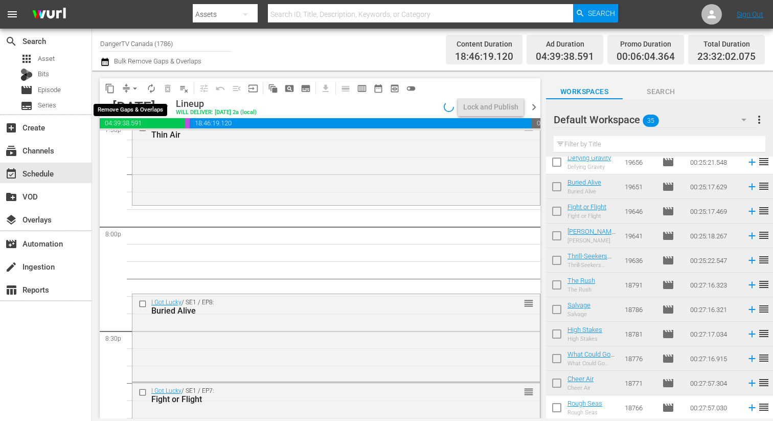
click at [134, 87] on span "arrow_drop_down" at bounding box center [135, 88] width 10 height 10
click at [155, 147] on li "Align to End of Previous Day" at bounding box center [135, 142] width 107 height 17
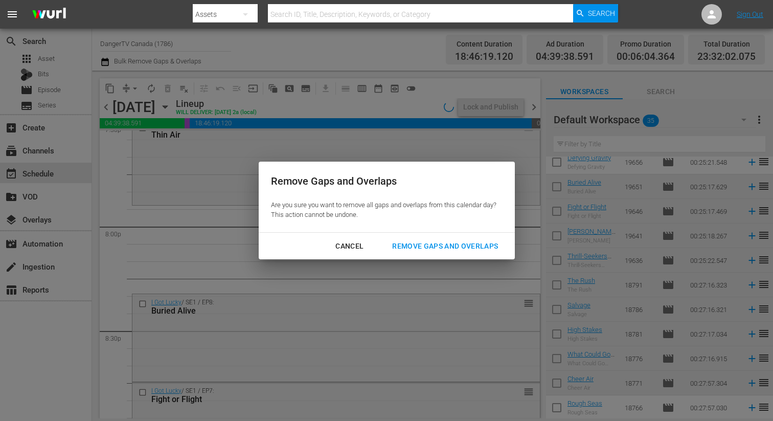
drag, startPoint x: 449, startPoint y: 244, endPoint x: 439, endPoint y: 242, distance: 11.0
click at [449, 244] on div "Remove Gaps and Overlaps" at bounding box center [445, 246] width 122 height 13
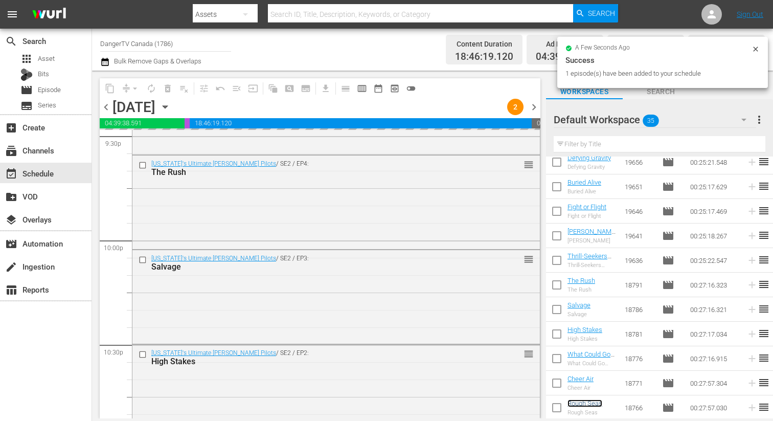
scroll to position [4719, 0]
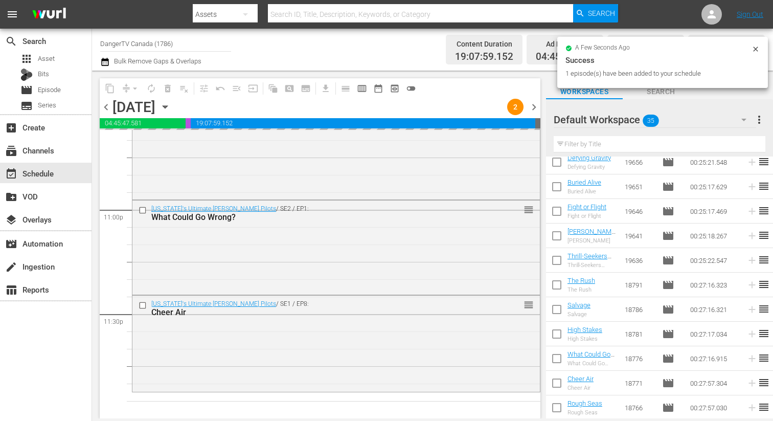
click at [557, 235] on input "checkbox" at bounding box center [556, 237] width 21 height 21
checkbox input "true"
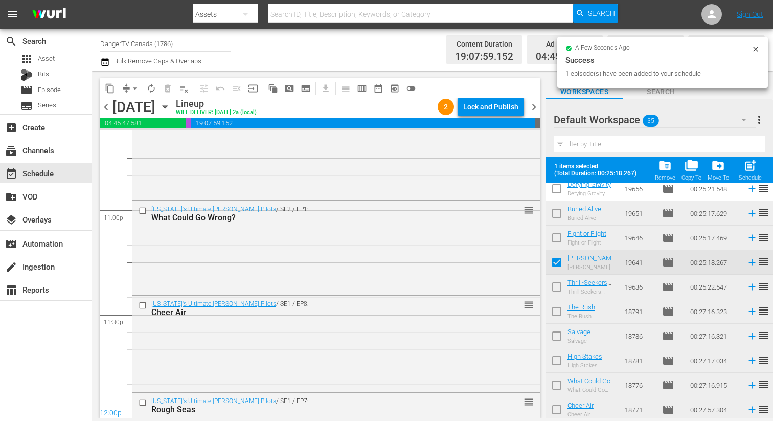
scroll to position [647, 0]
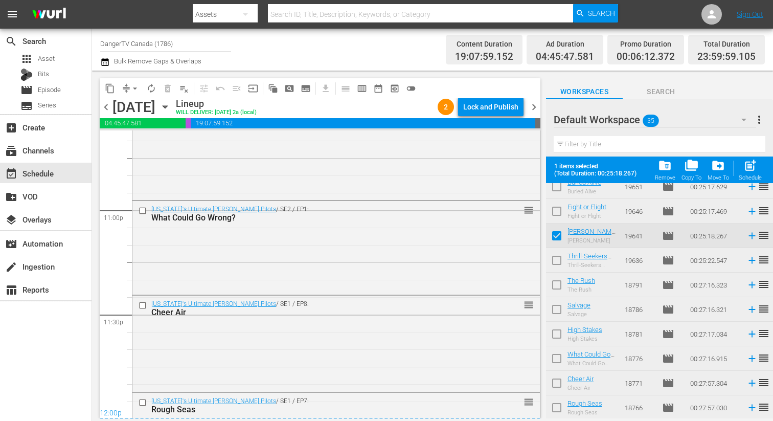
click at [558, 255] on input "checkbox" at bounding box center [556, 262] width 21 height 21
checkbox input "true"
click at [557, 282] on input "checkbox" at bounding box center [556, 286] width 21 height 21
checkbox input "true"
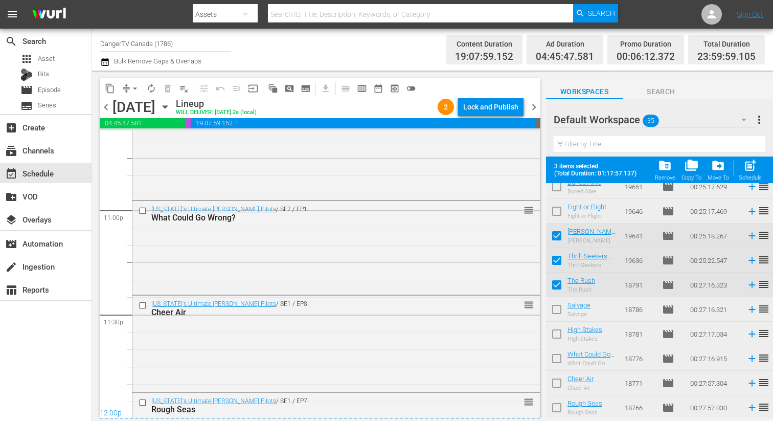
click at [557, 309] on input "checkbox" at bounding box center [556, 311] width 21 height 21
checkbox input "true"
click at [558, 334] on input "checkbox" at bounding box center [556, 335] width 21 height 21
checkbox input "true"
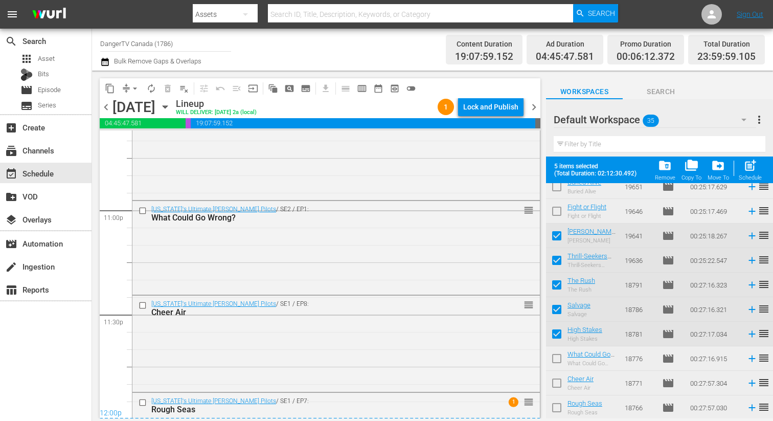
click at [559, 359] on input "checkbox" at bounding box center [556, 360] width 21 height 21
checkbox input "true"
click at [557, 384] on input "checkbox" at bounding box center [556, 384] width 21 height 21
checkbox input "true"
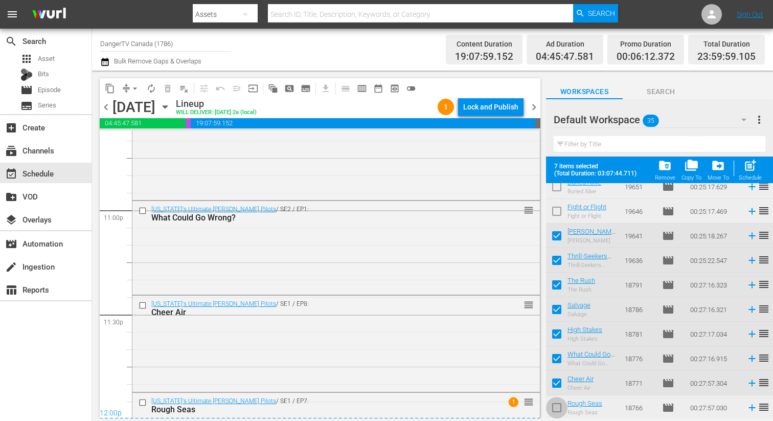
drag, startPoint x: 556, startPoint y: 406, endPoint x: 557, endPoint y: 386, distance: 20.5
click at [556, 406] on input "checkbox" at bounding box center [556, 409] width 21 height 21
checkbox input "true"
click at [497, 110] on div "Lock and Publish" at bounding box center [490, 107] width 55 height 18
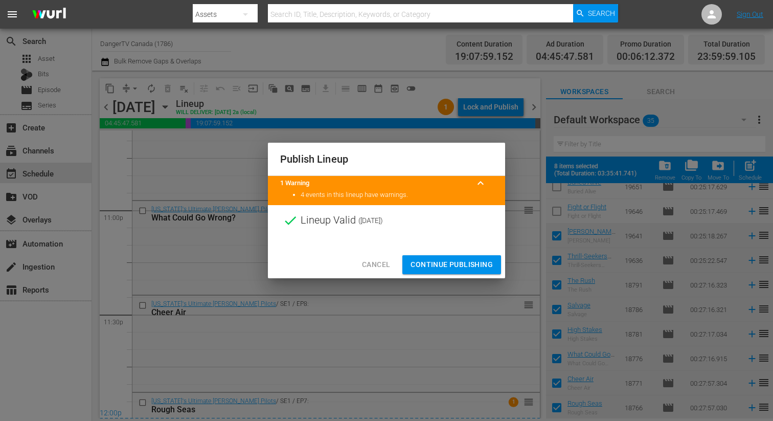
click at [468, 270] on span "Continue Publishing" at bounding box center [452, 264] width 82 height 13
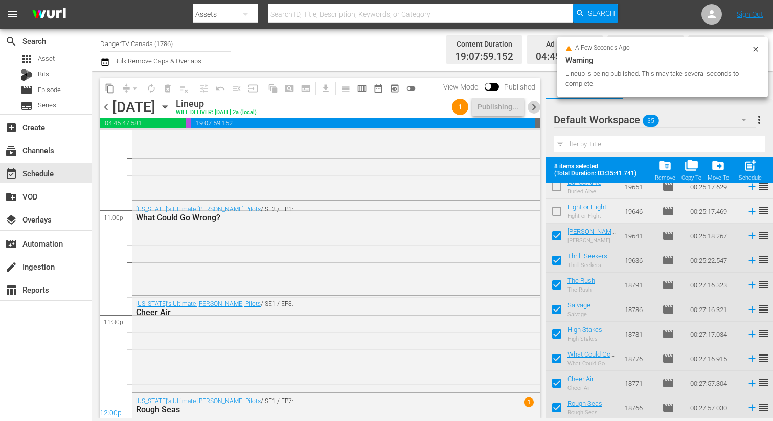
click at [536, 105] on span "chevron_right" at bounding box center [534, 107] width 13 height 13
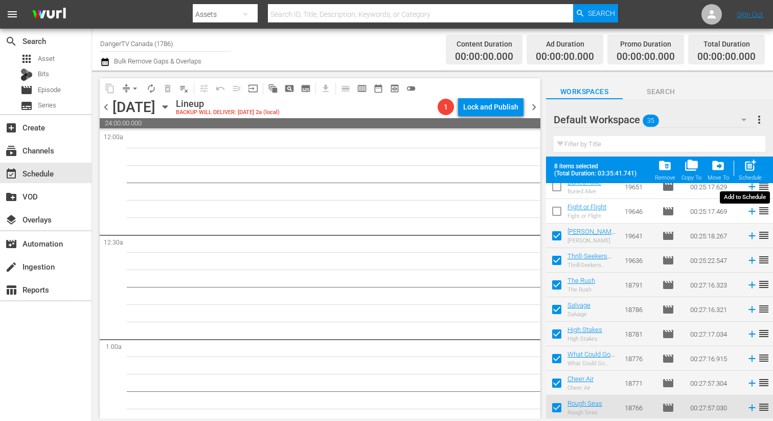
click at [751, 171] on span "post_add" at bounding box center [751, 166] width 14 height 14
checkbox input "false"
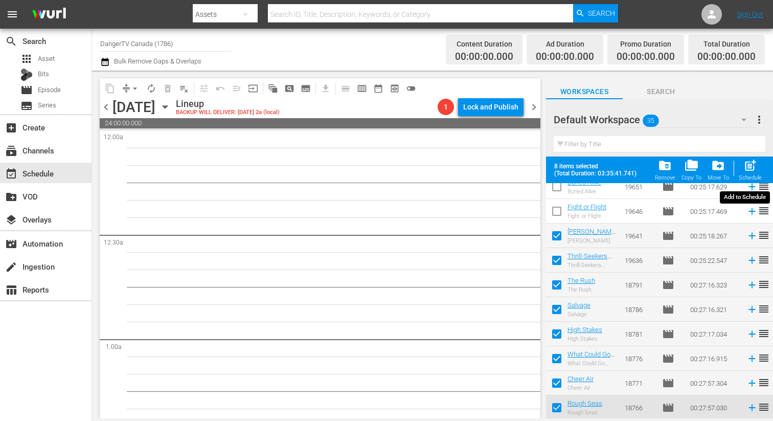
checkbox input "false"
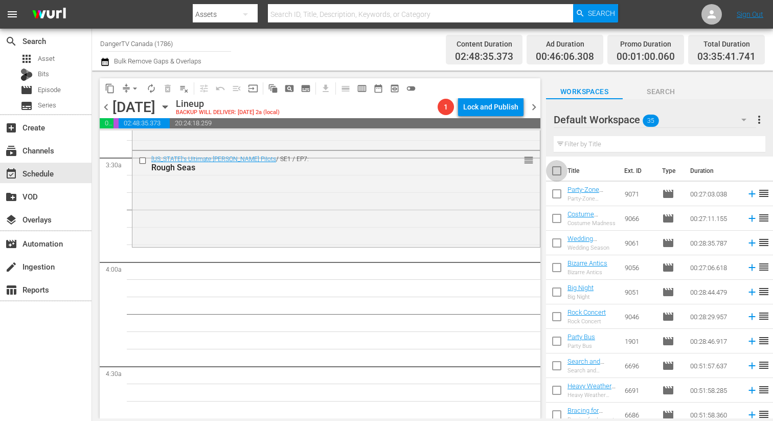
click at [558, 165] on input "checkbox" at bounding box center [556, 172] width 21 height 21
checkbox input "true"
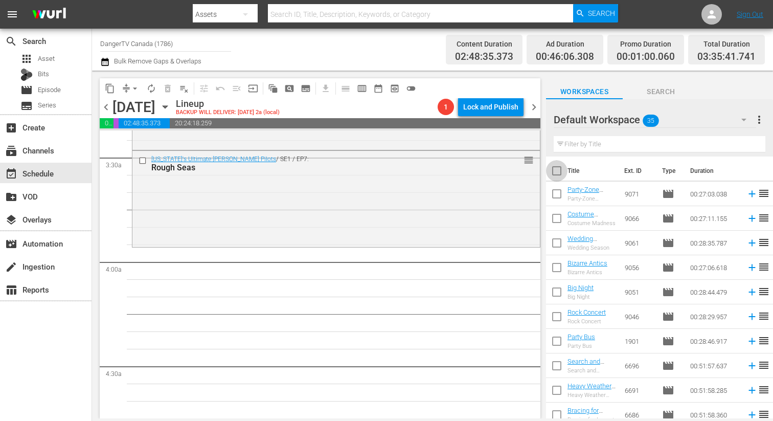
checkbox input "true"
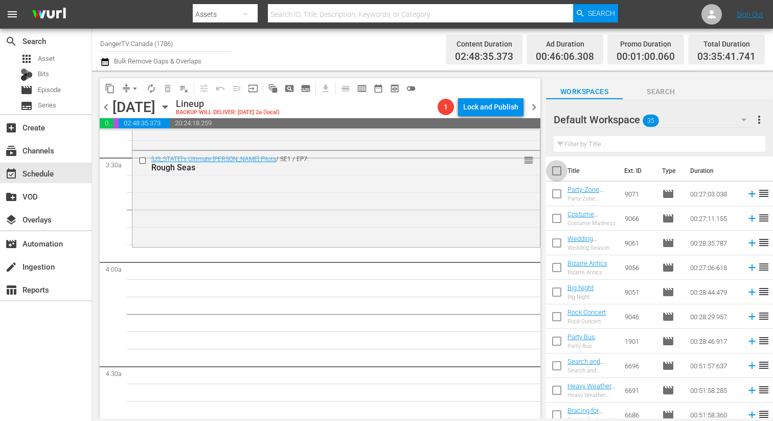
checkbox input "true"
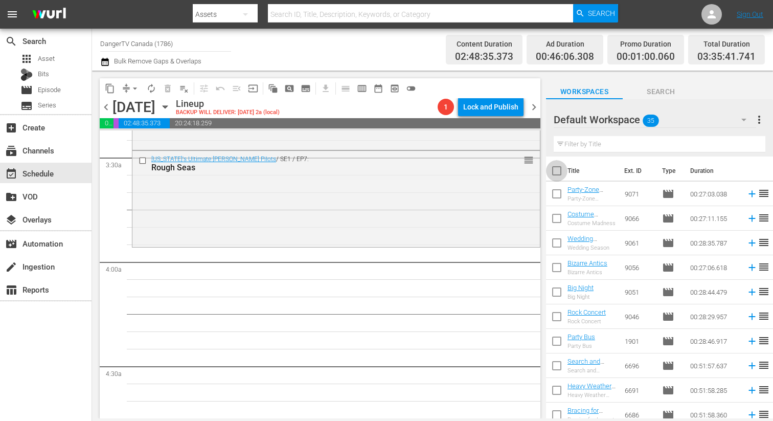
checkbox input "true"
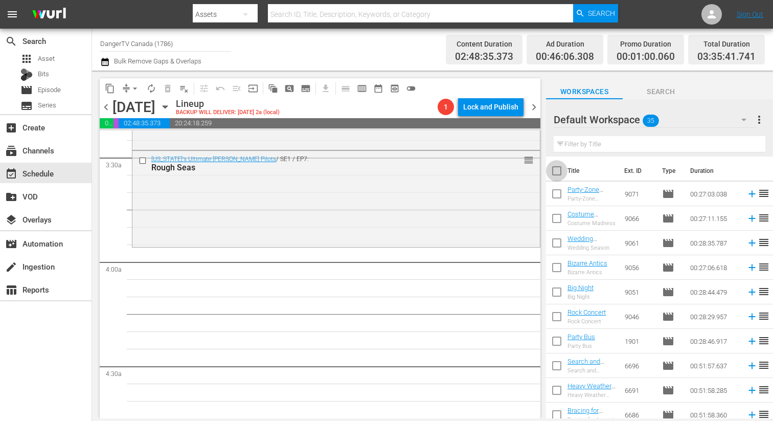
checkbox input "true"
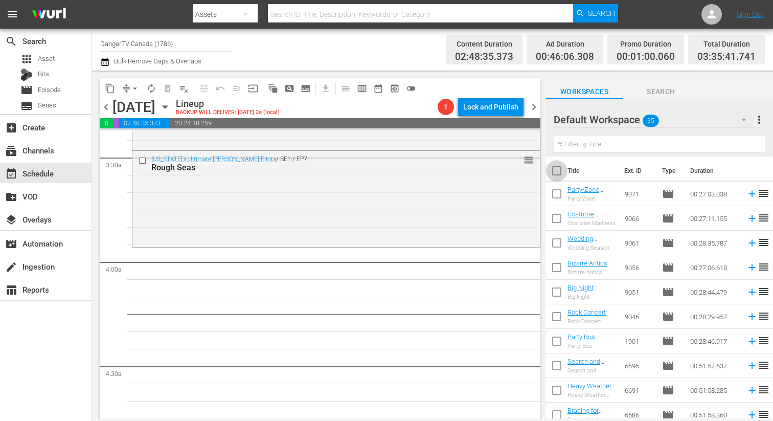
checkbox input "true"
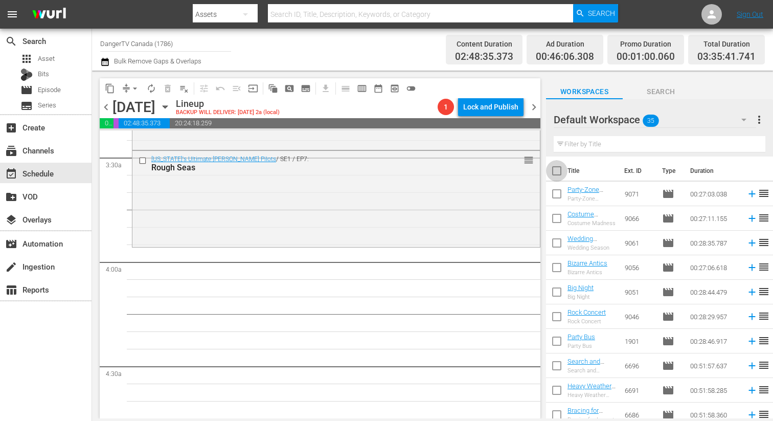
checkbox input "true"
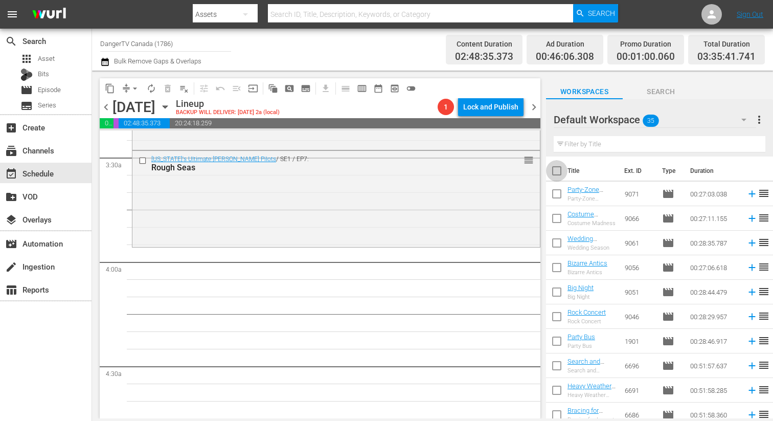
checkbox input "true"
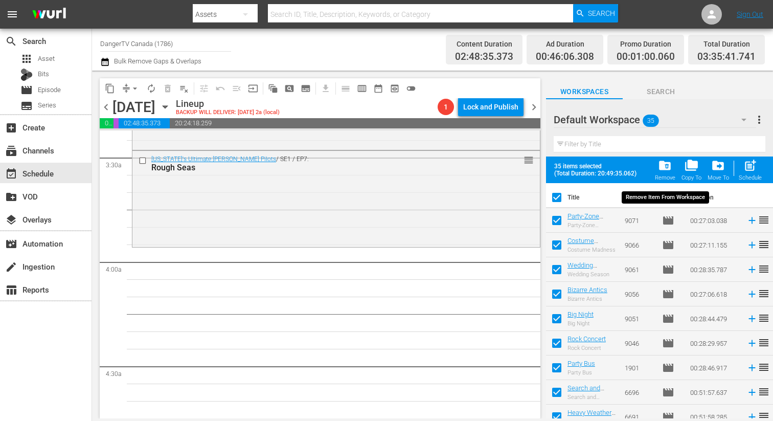
click at [671, 168] on span "folder_delete" at bounding box center [665, 166] width 14 height 14
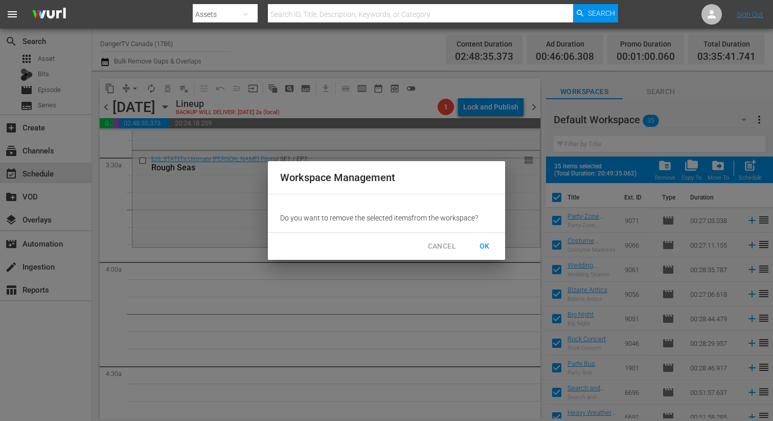
click at [488, 245] on span "OK" at bounding box center [485, 246] width 16 height 13
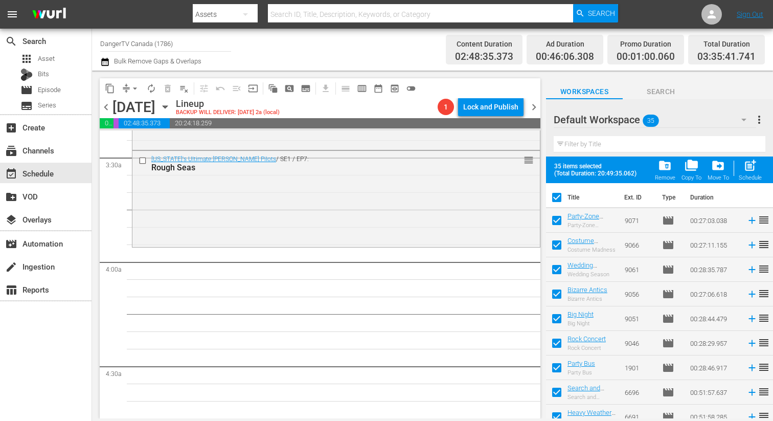
checkbox input "false"
